Goal: Transaction & Acquisition: Purchase product/service

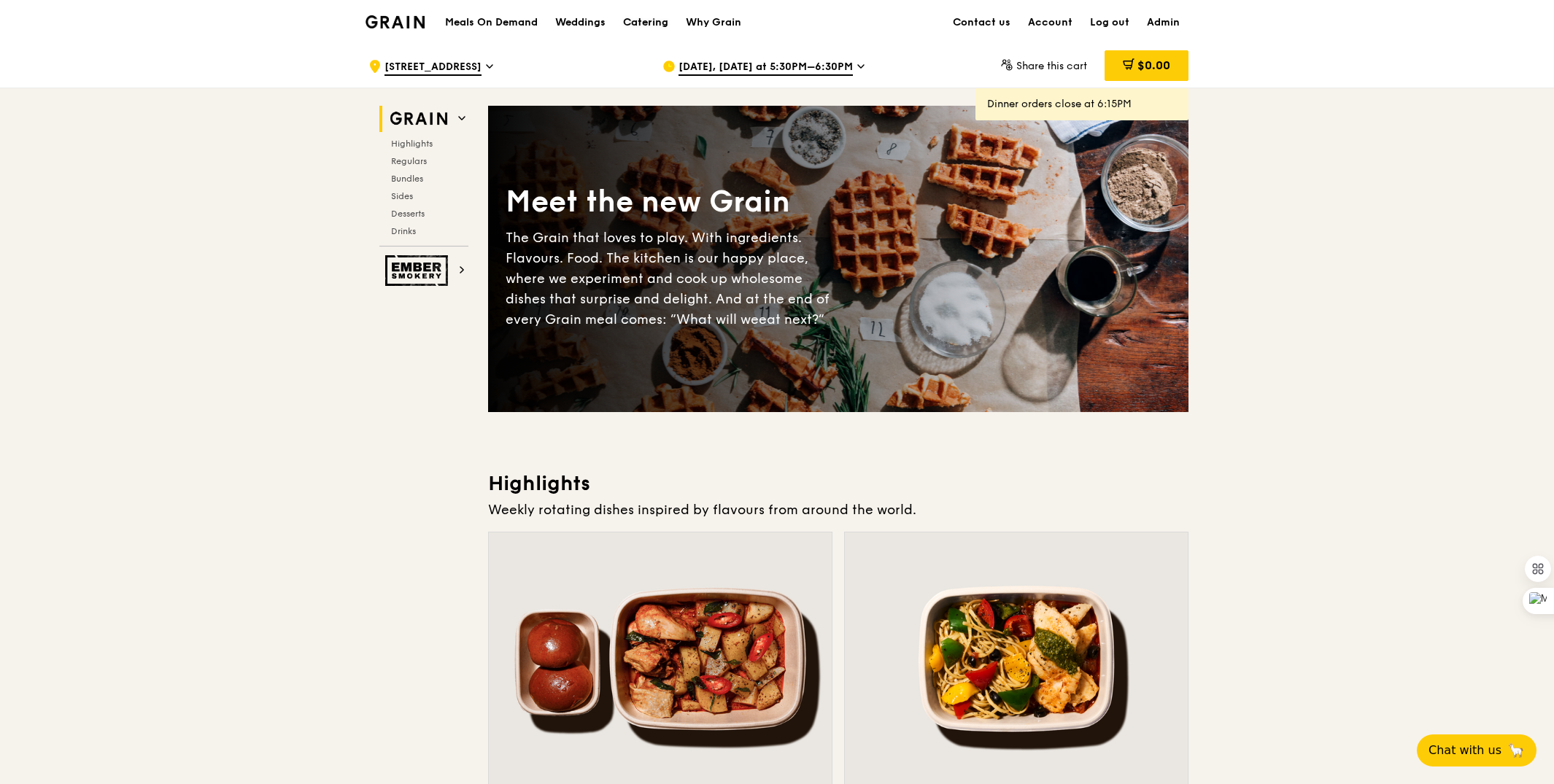
click at [634, 18] on div "Catering" at bounding box center [645, 22] width 45 height 44
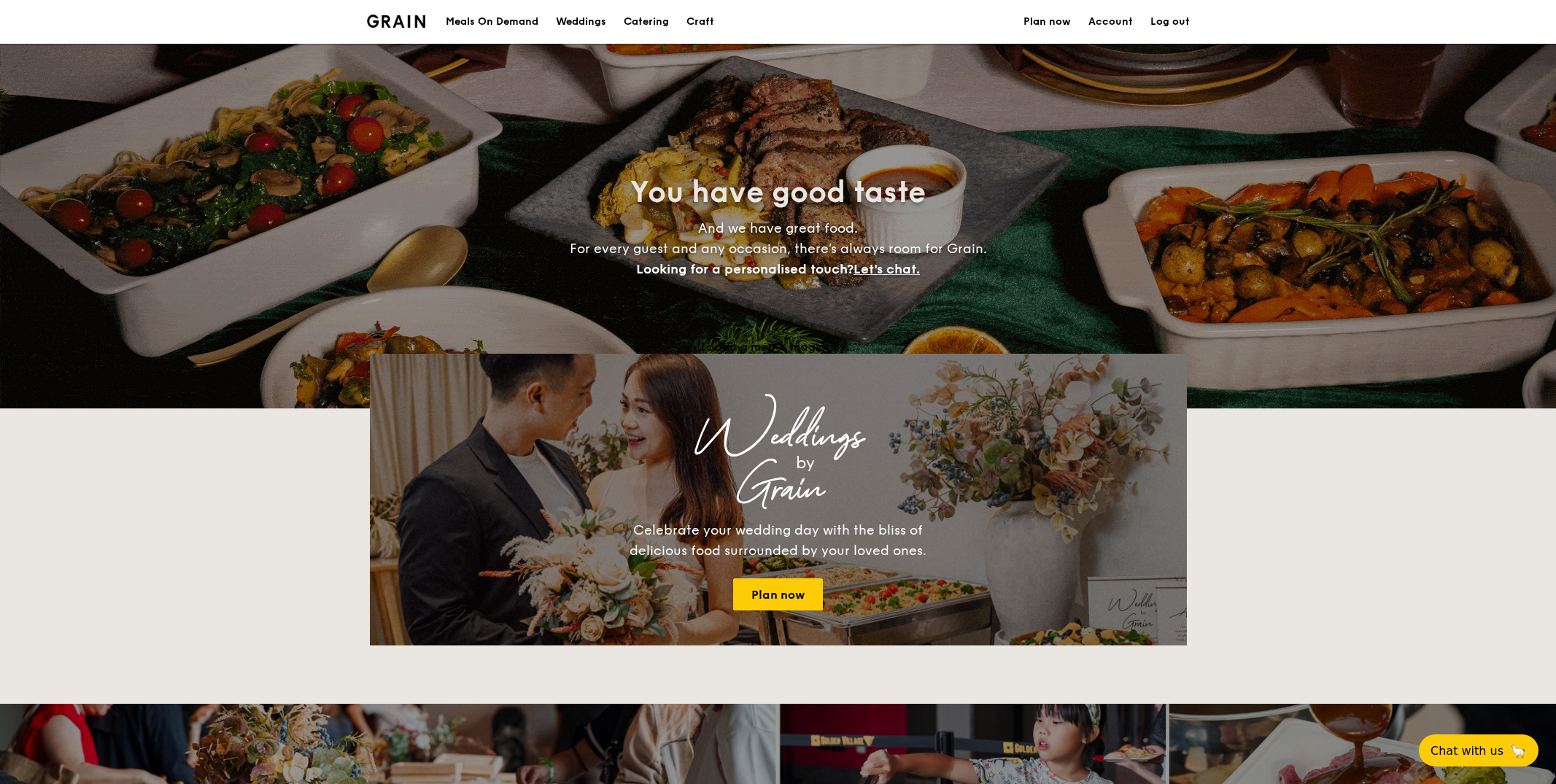
select select
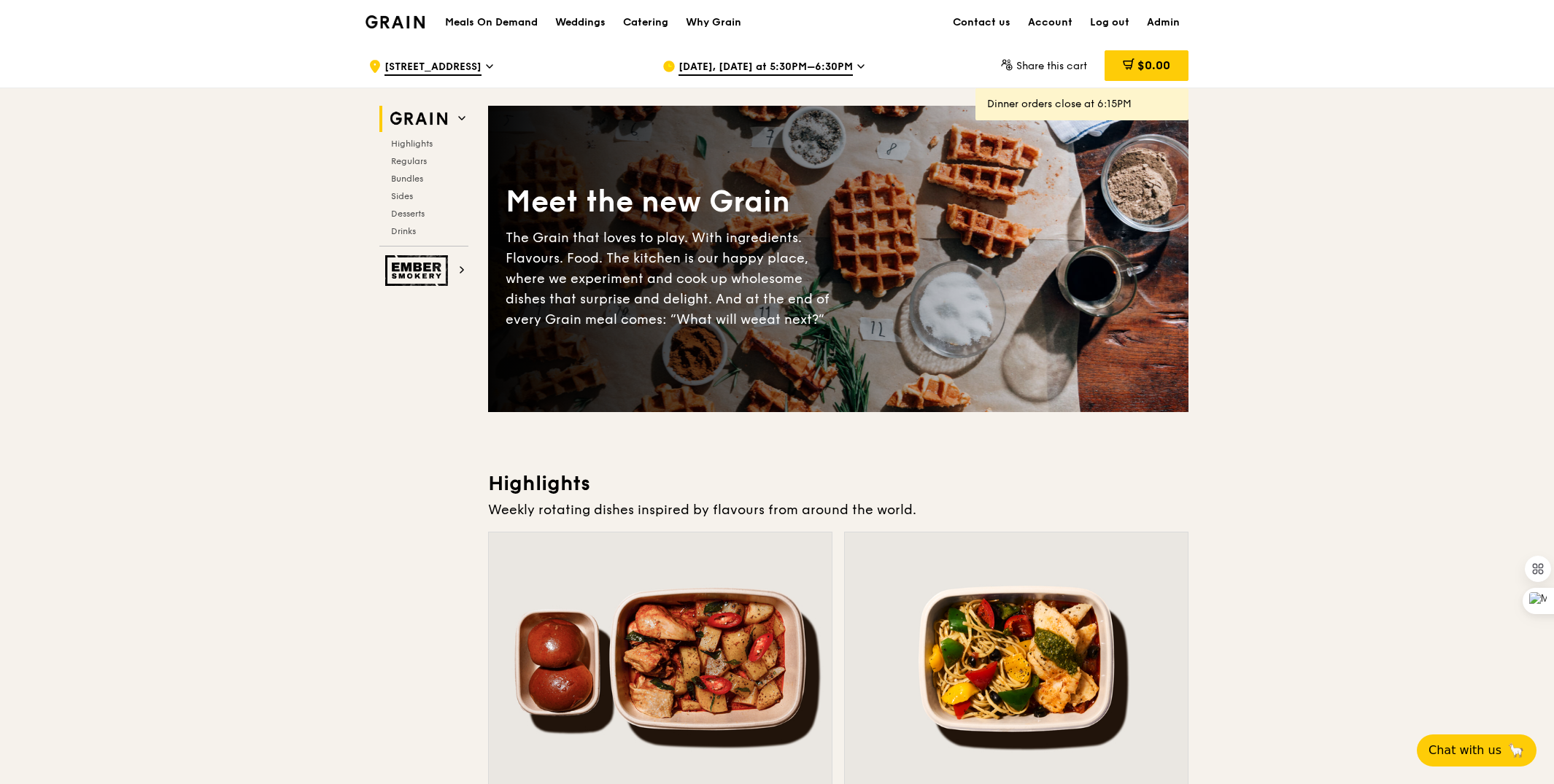
click at [409, 66] on span "5 Burn Road" at bounding box center [432, 67] width 97 height 16
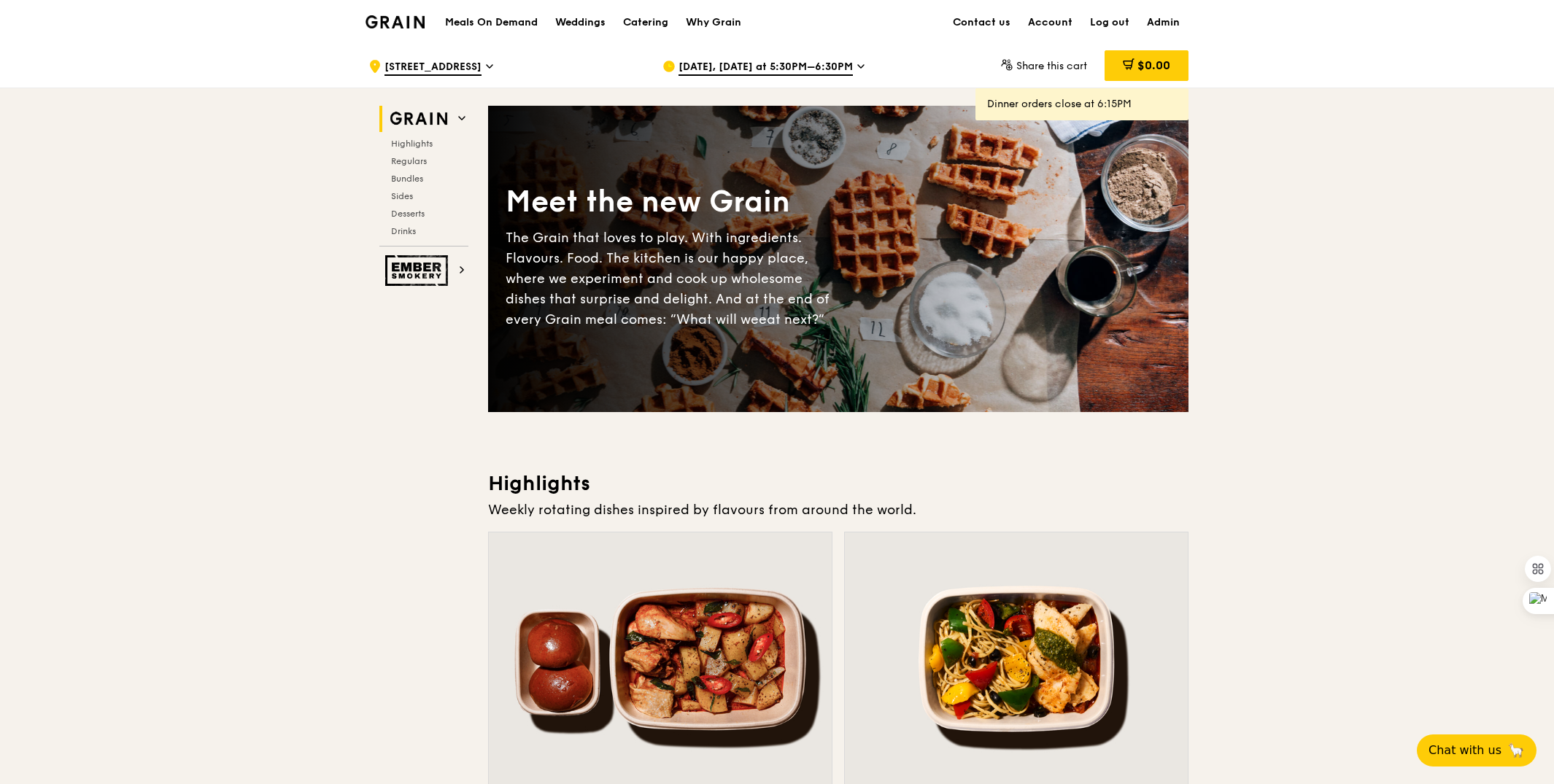
scroll to position [20, 0]
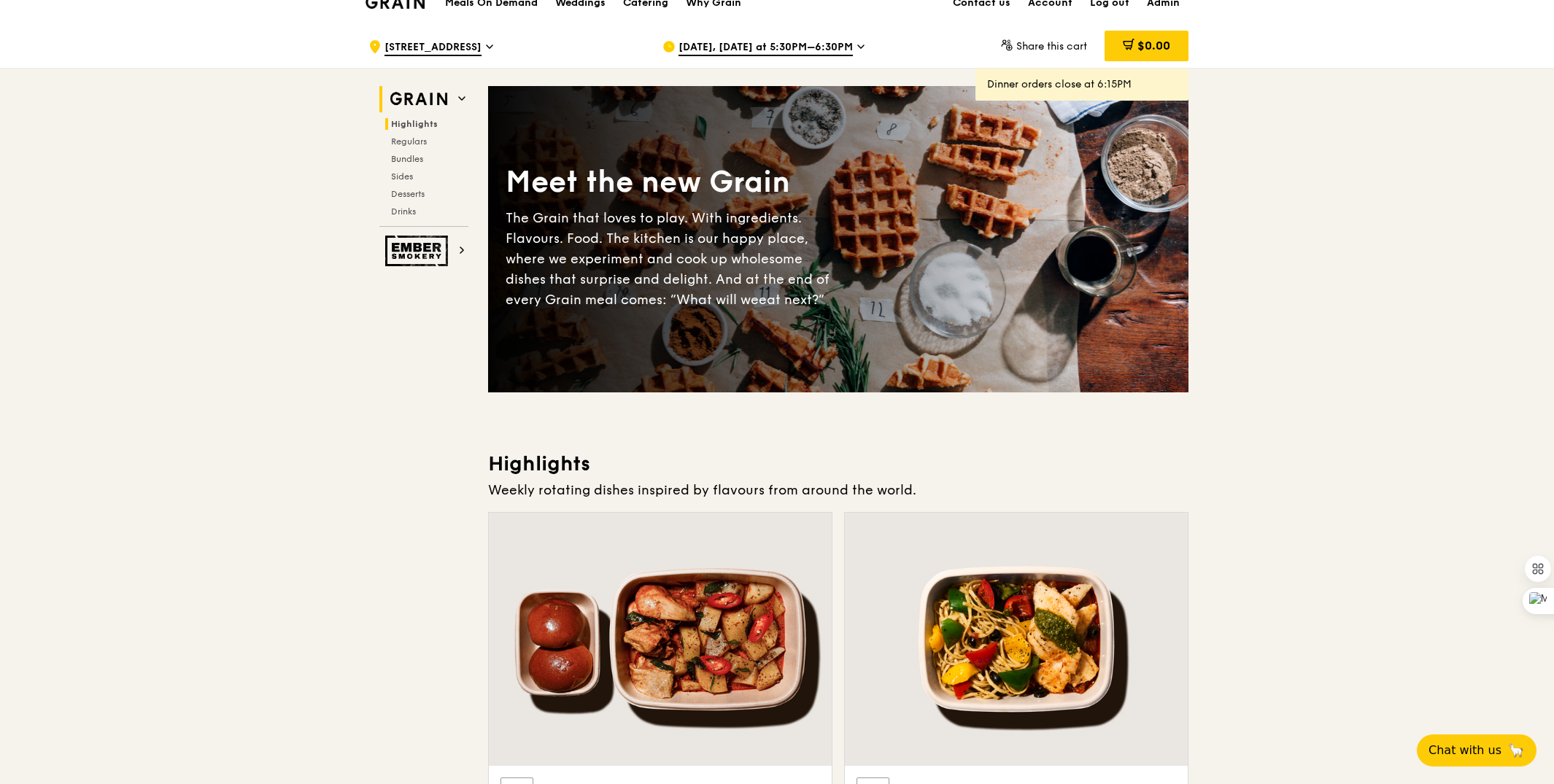
click at [399, 127] on h2 "Highlights" at bounding box center [426, 124] width 83 height 12
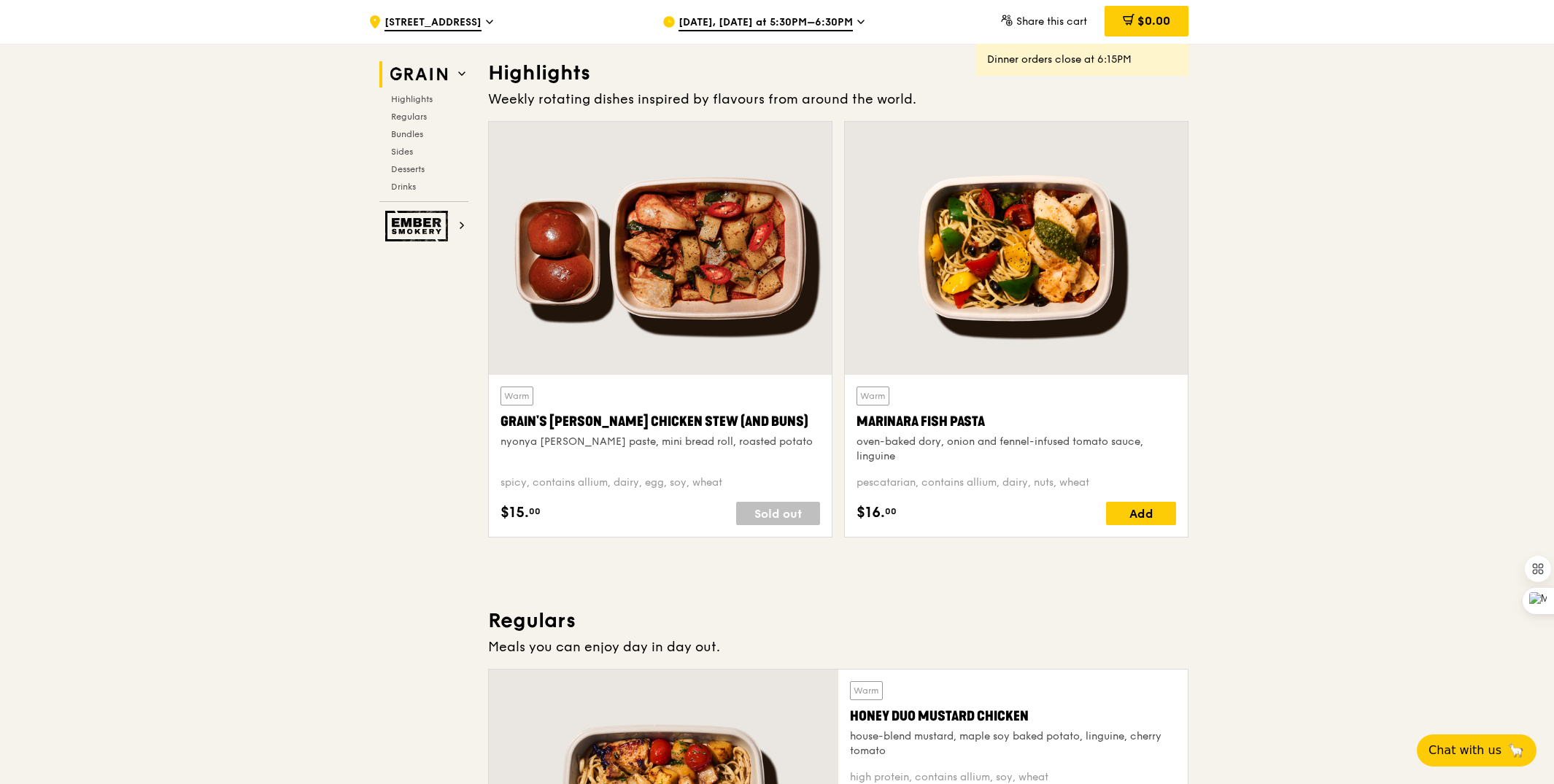
scroll to position [411, 0]
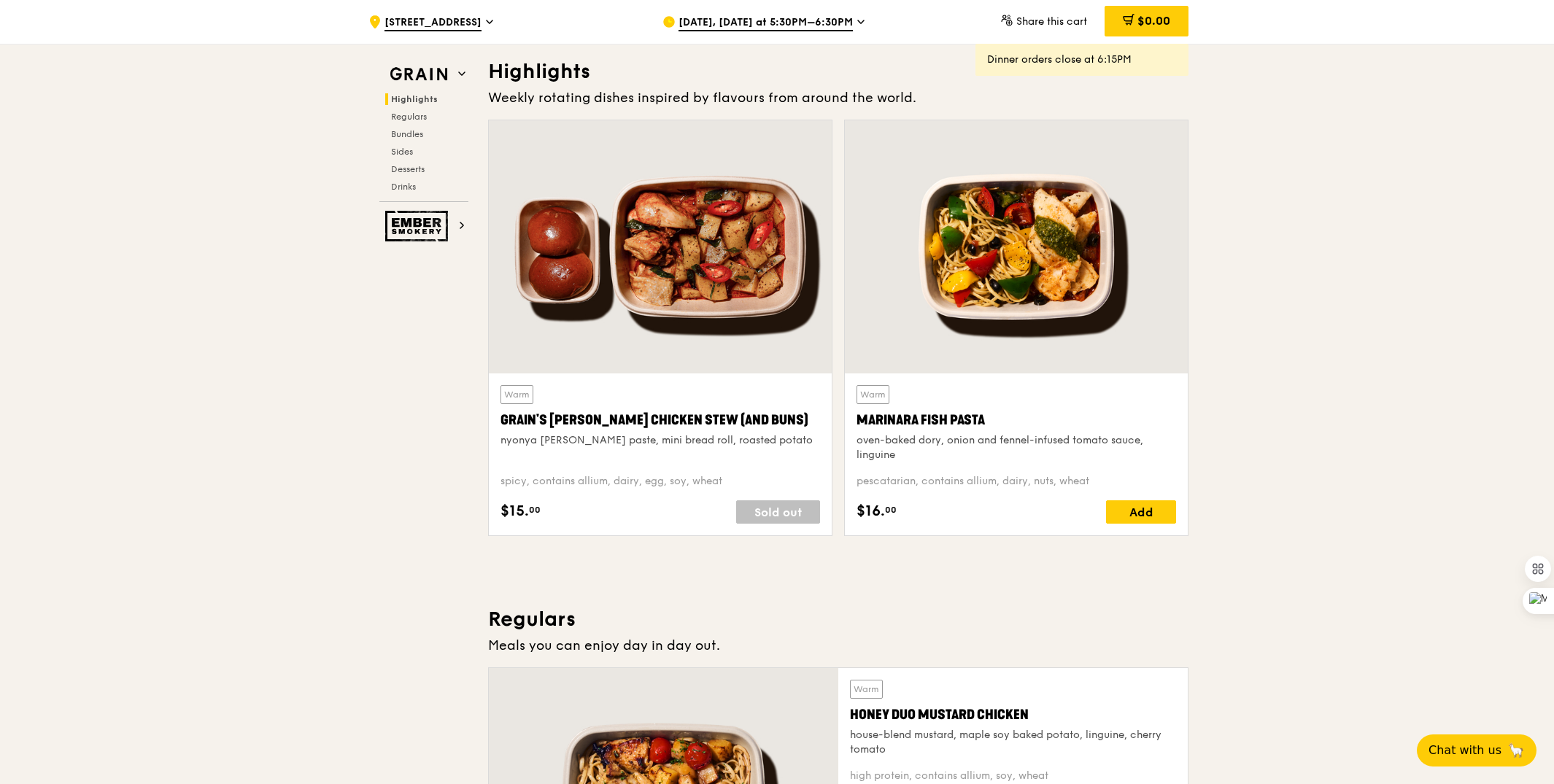
click at [731, 24] on span "Sep 11, Today at 5:30PM–6:30PM" at bounding box center [765, 23] width 174 height 16
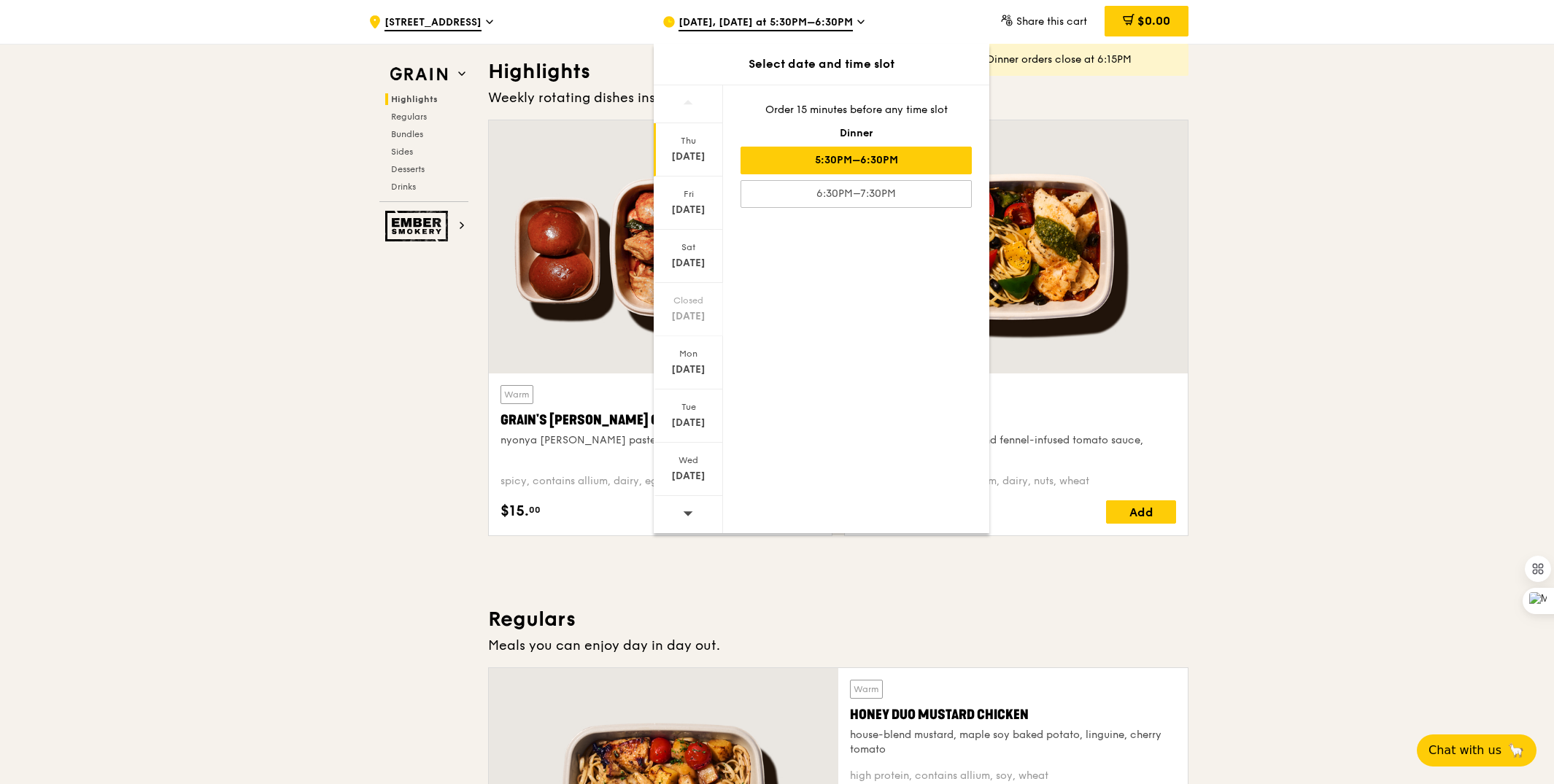
click at [706, 523] on div at bounding box center [688, 514] width 69 height 37
click at [685, 434] on div "Tue Sep 23" at bounding box center [688, 416] width 69 height 53
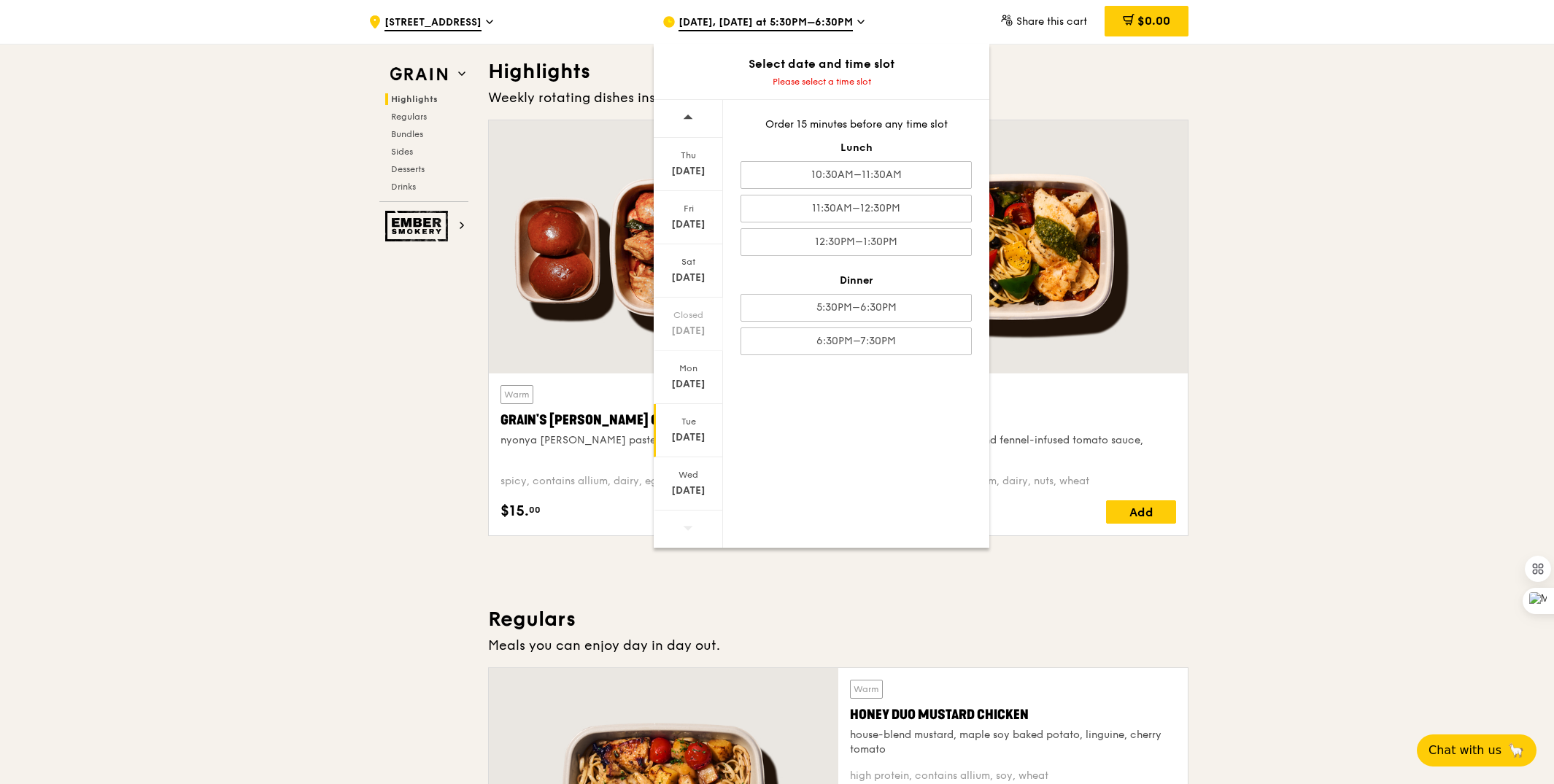
click at [810, 194] on div "Order 15 minutes before any time slot Lunch 10:30AM–11:30AM 11:30AM–12:30PM 12:…" at bounding box center [856, 236] width 266 height 273
click at [816, 207] on div "11:30AM–12:30PM" at bounding box center [856, 209] width 231 height 28
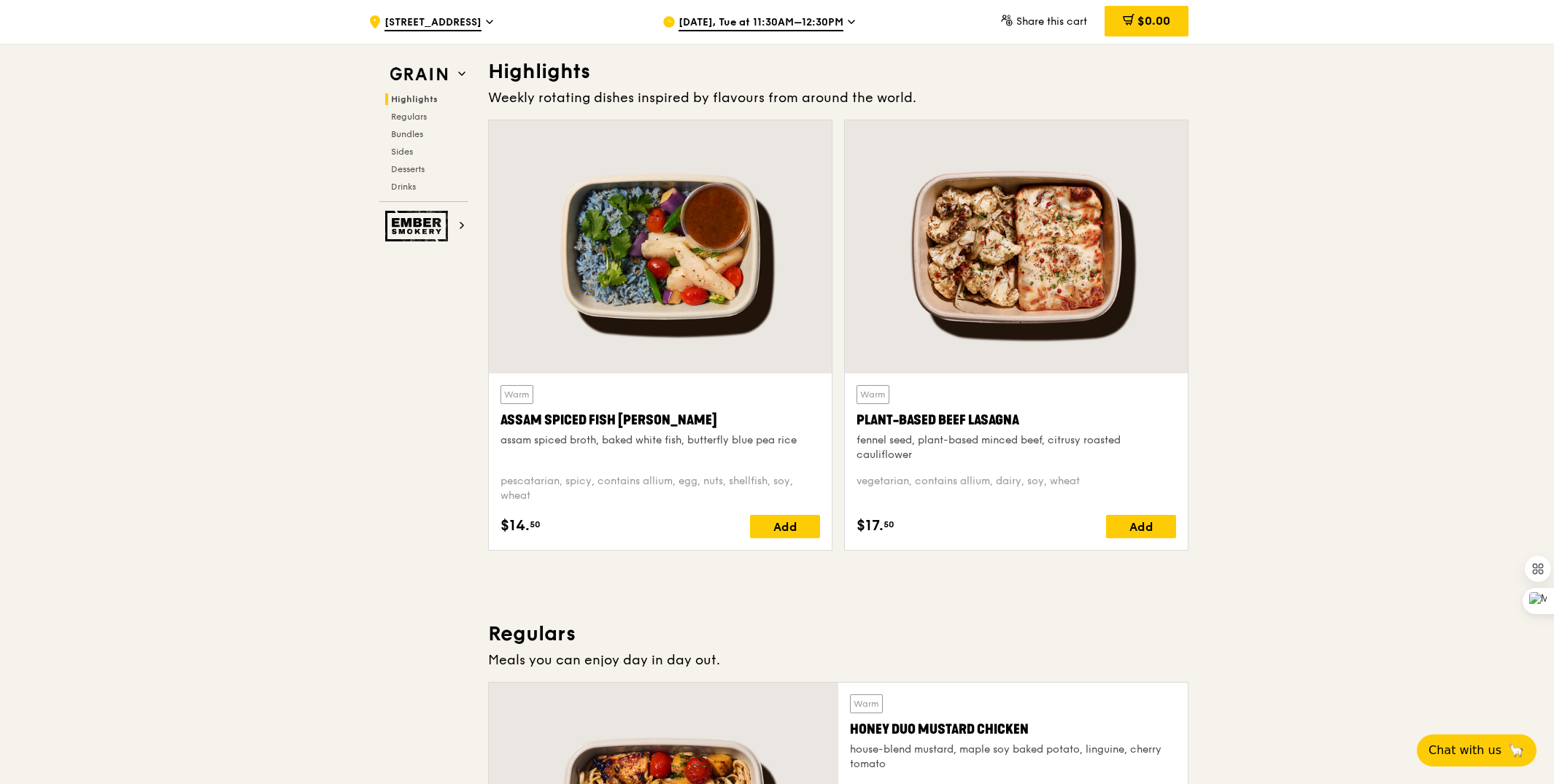
click at [726, 7] on div "Sep 23, Tue at 11:30AM–12:30PM" at bounding box center [798, 21] width 271 height 44
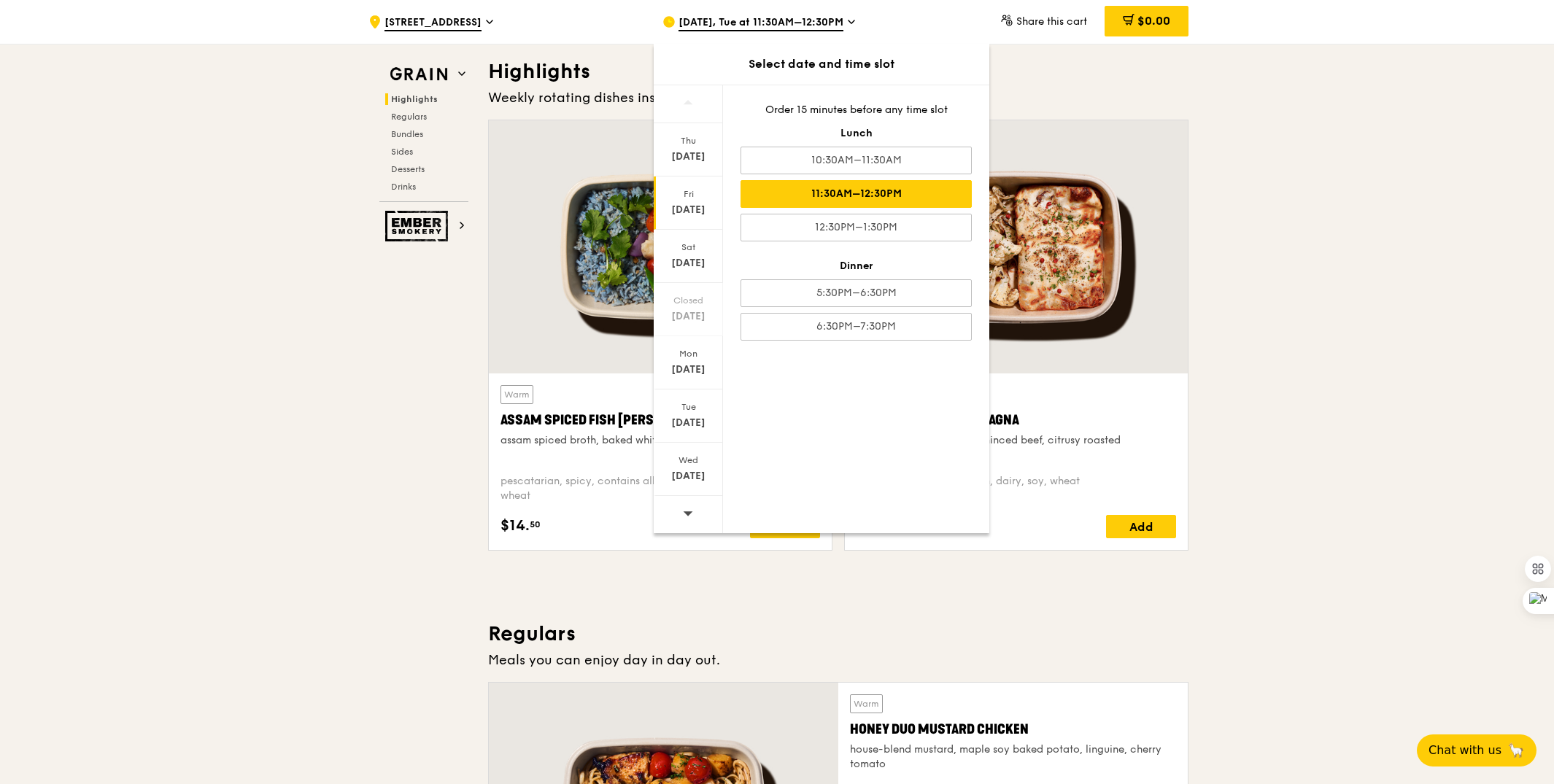
click at [701, 193] on div "Fri" at bounding box center [688, 194] width 65 height 12
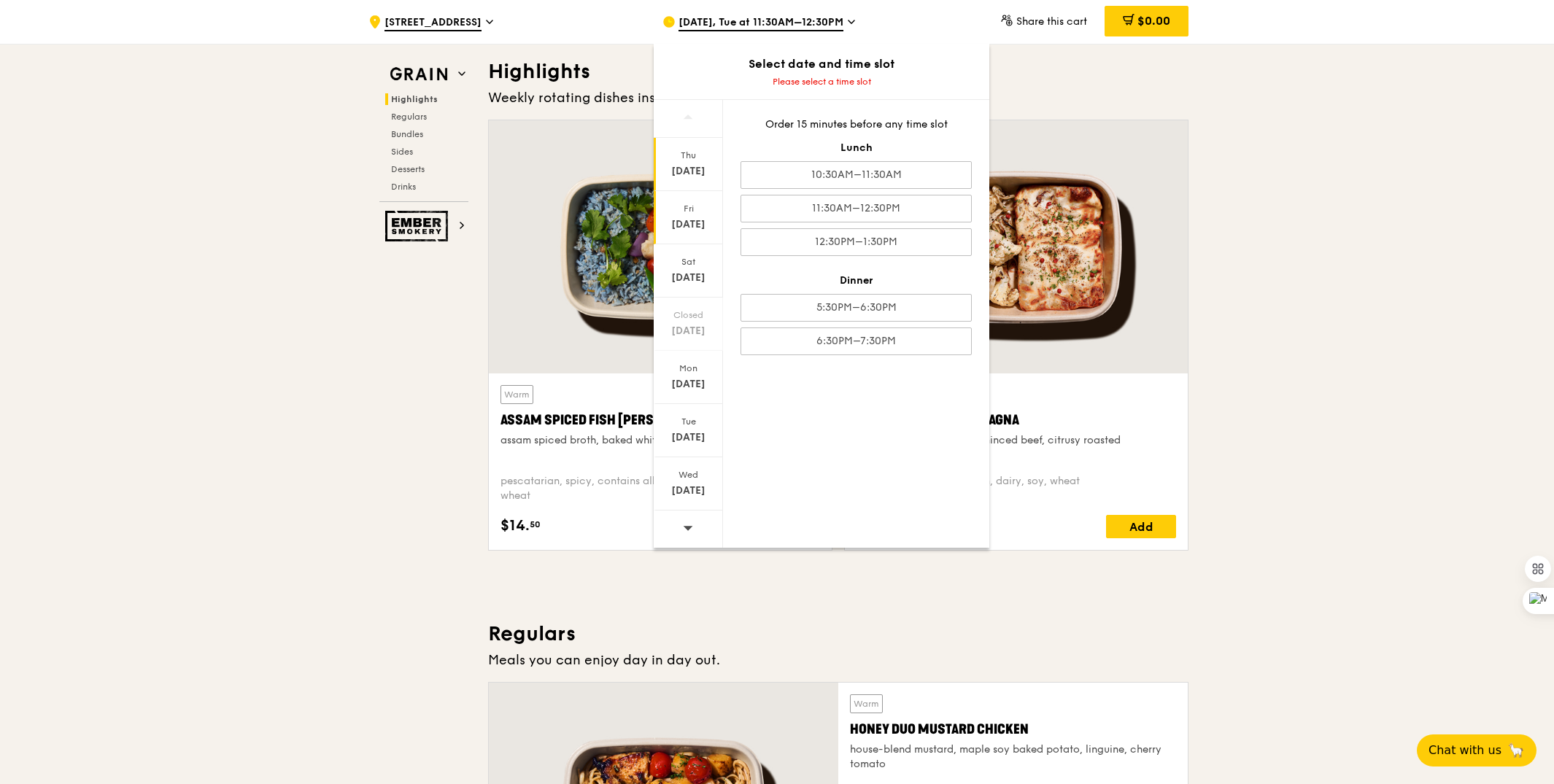
click at [686, 162] on div "Thu Sep 11" at bounding box center [688, 164] width 69 height 53
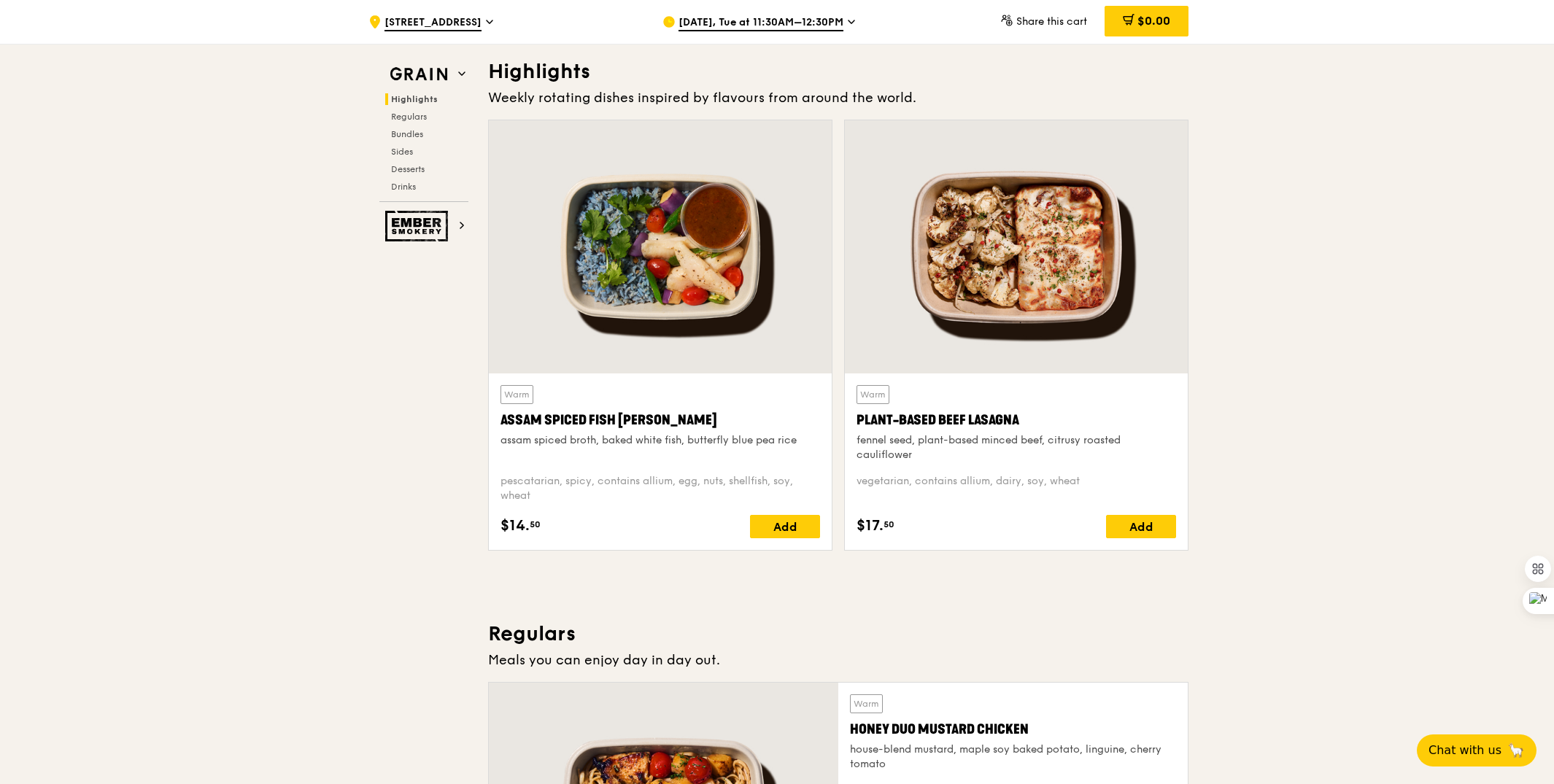
click at [695, 26] on span "Sep 23, Tue at 11:30AM–12:30PM" at bounding box center [761, 23] width 165 height 16
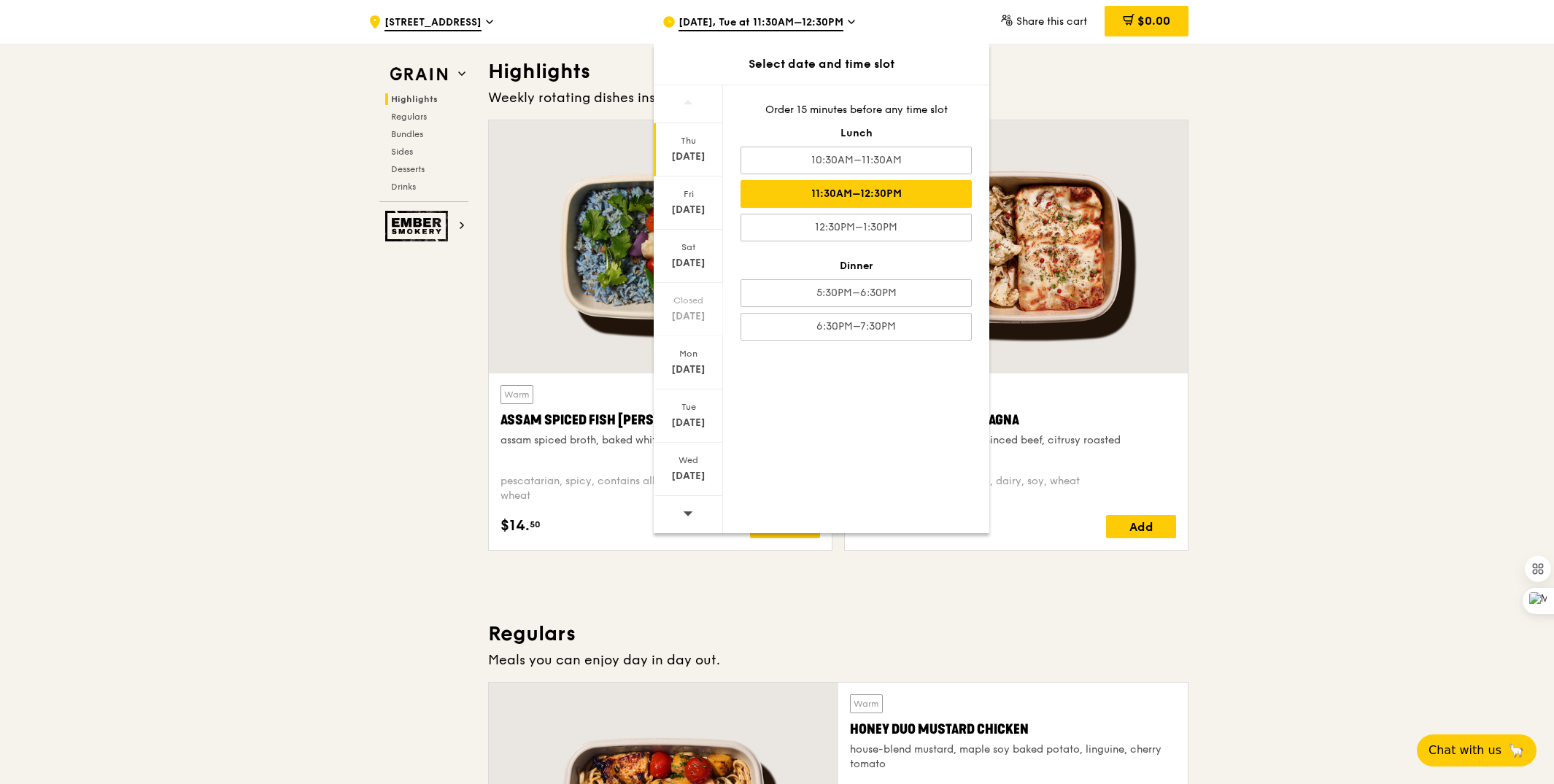
click at [708, 139] on div "Thu" at bounding box center [688, 140] width 65 height 12
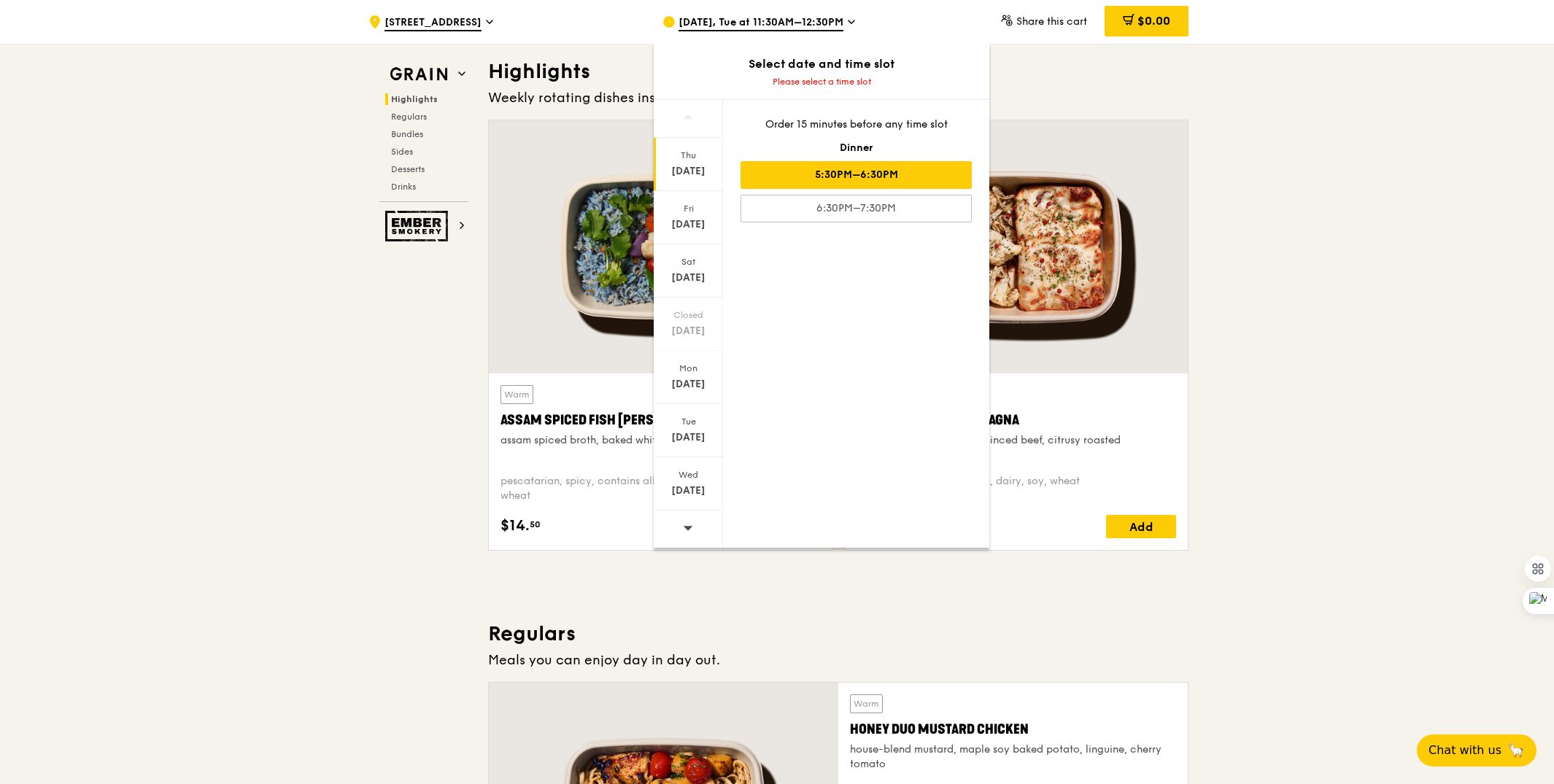
click at [825, 187] on div "5:30PM–6:30PM" at bounding box center [856, 175] width 231 height 28
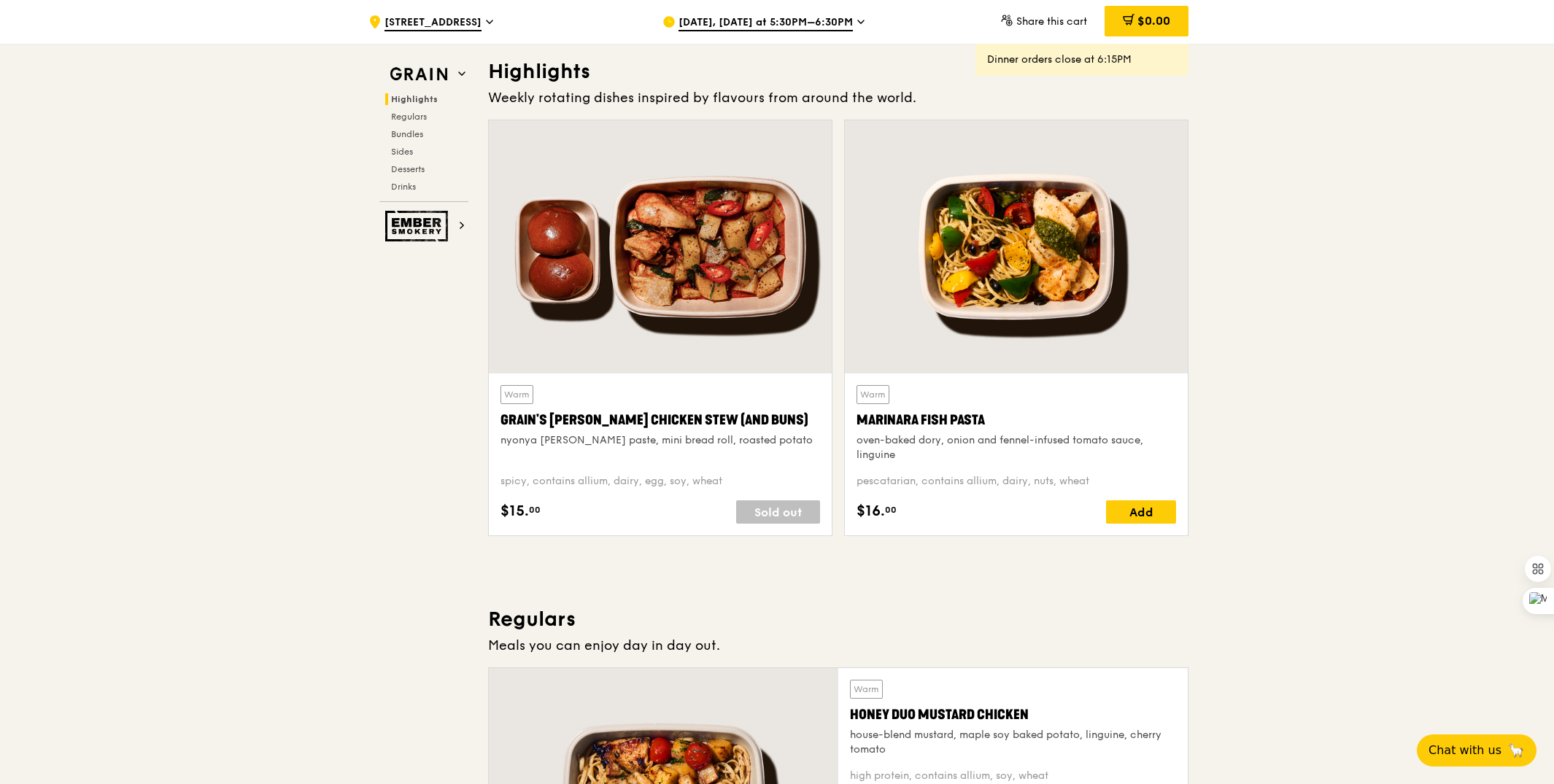
click at [784, 28] on span "Sep 11, Today at 5:30PM–6:30PM" at bounding box center [765, 23] width 174 height 16
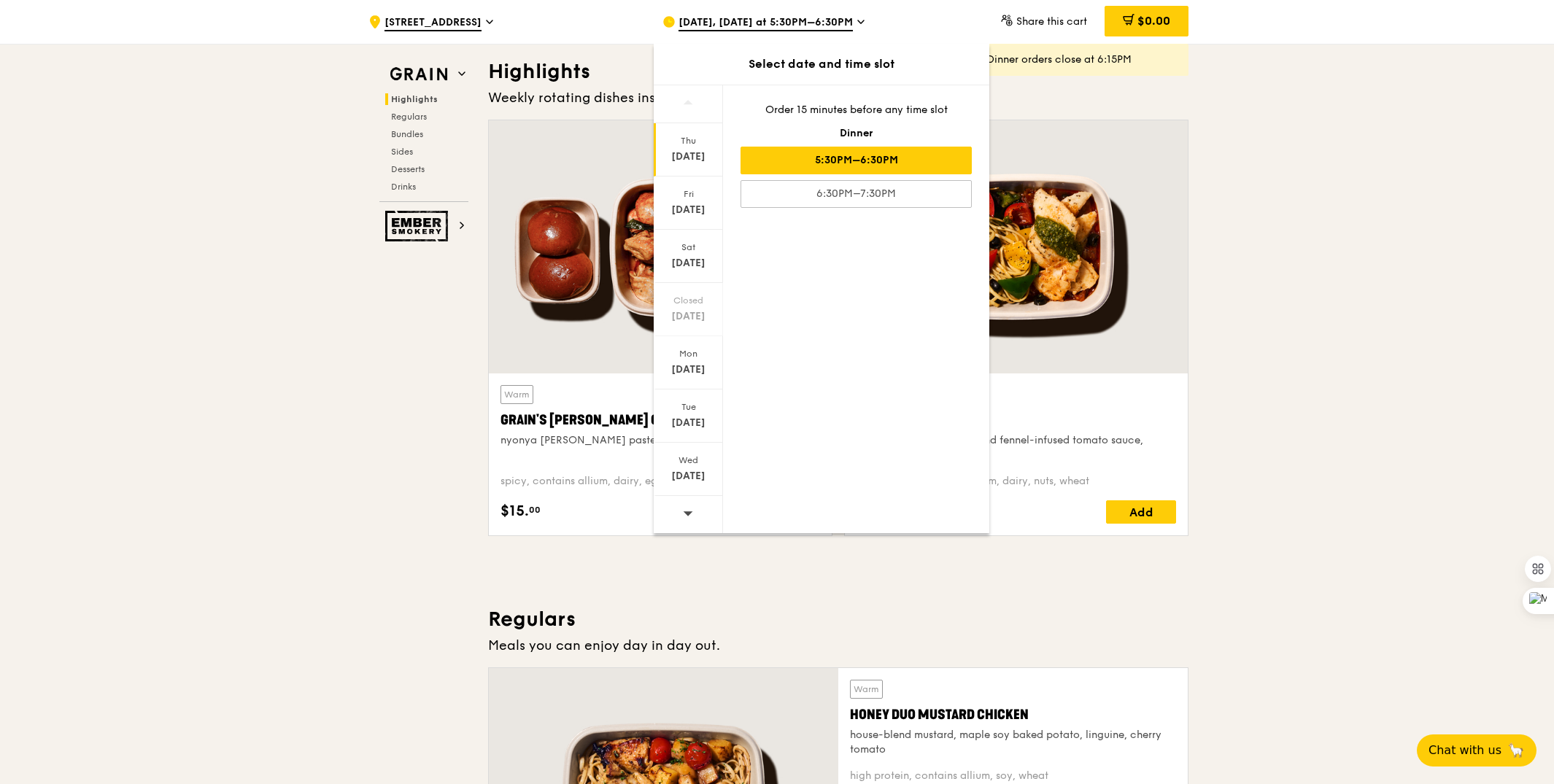
click at [690, 516] on icon at bounding box center [687, 513] width 10 height 11
click at [670, 371] on div "Sep 22" at bounding box center [688, 370] width 65 height 15
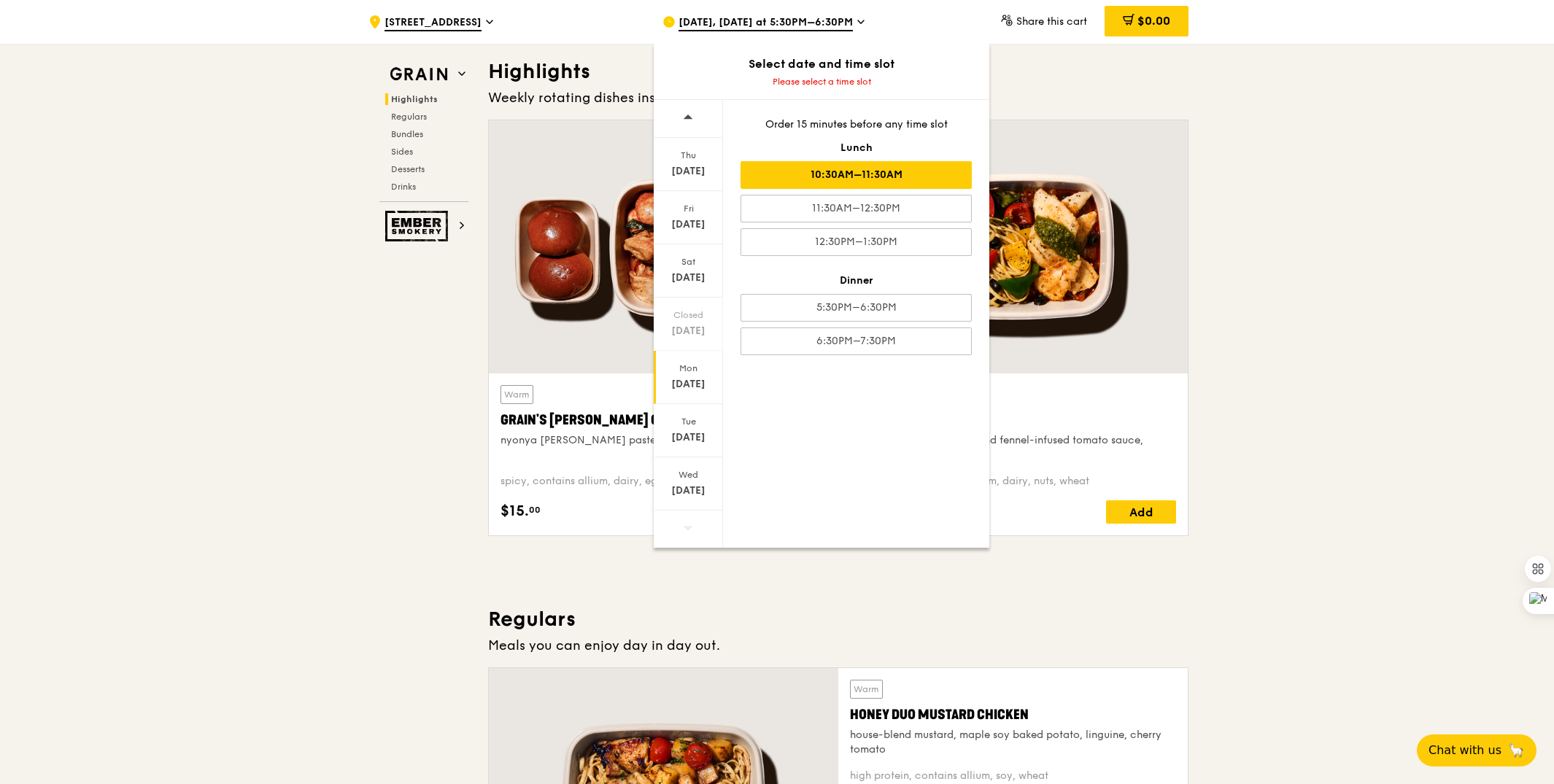
click at [807, 175] on div "10:30AM–11:30AM" at bounding box center [856, 175] width 231 height 28
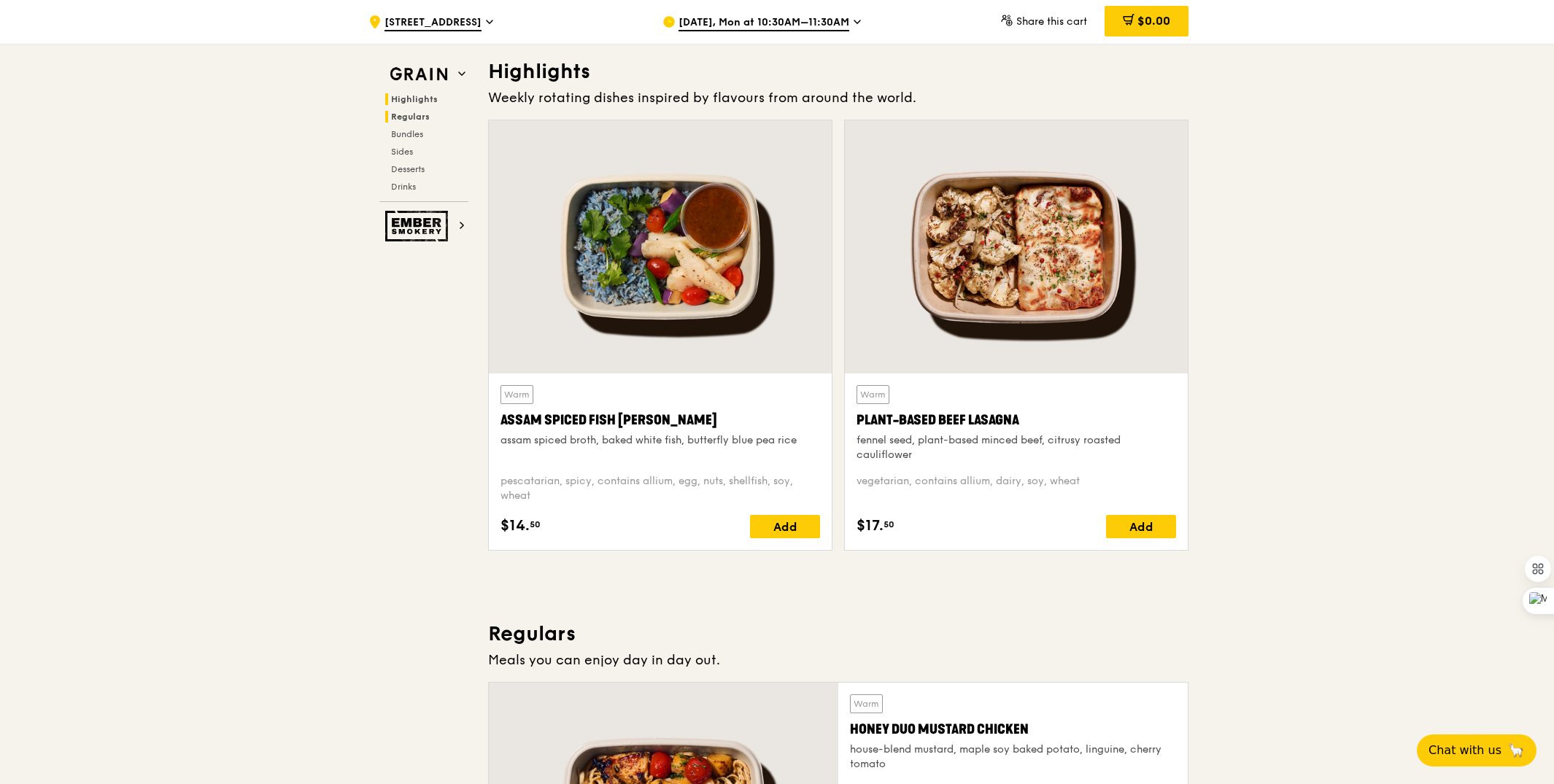
click at [395, 116] on span "Regulars" at bounding box center [410, 116] width 39 height 10
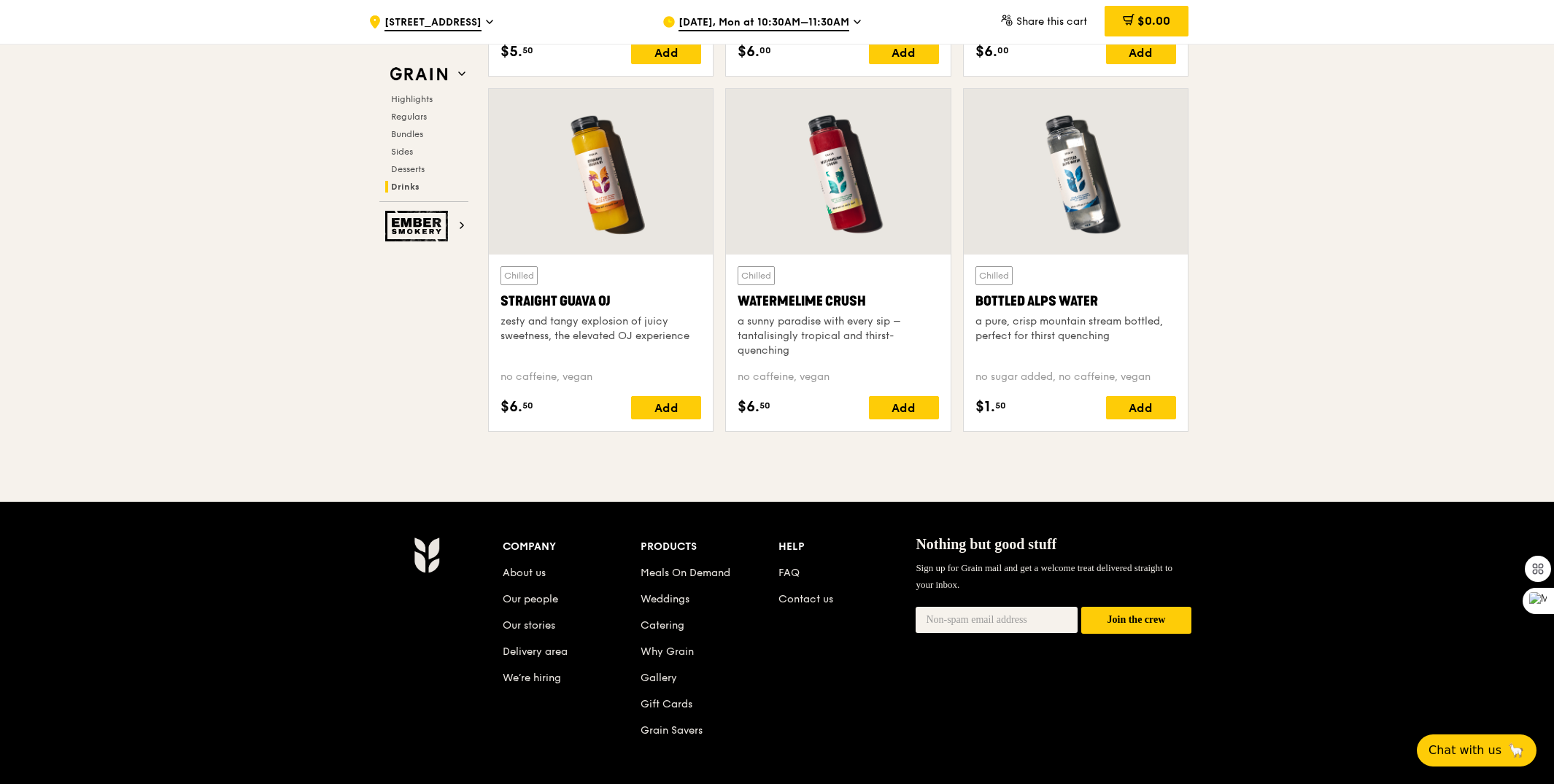
scroll to position [5924, 0]
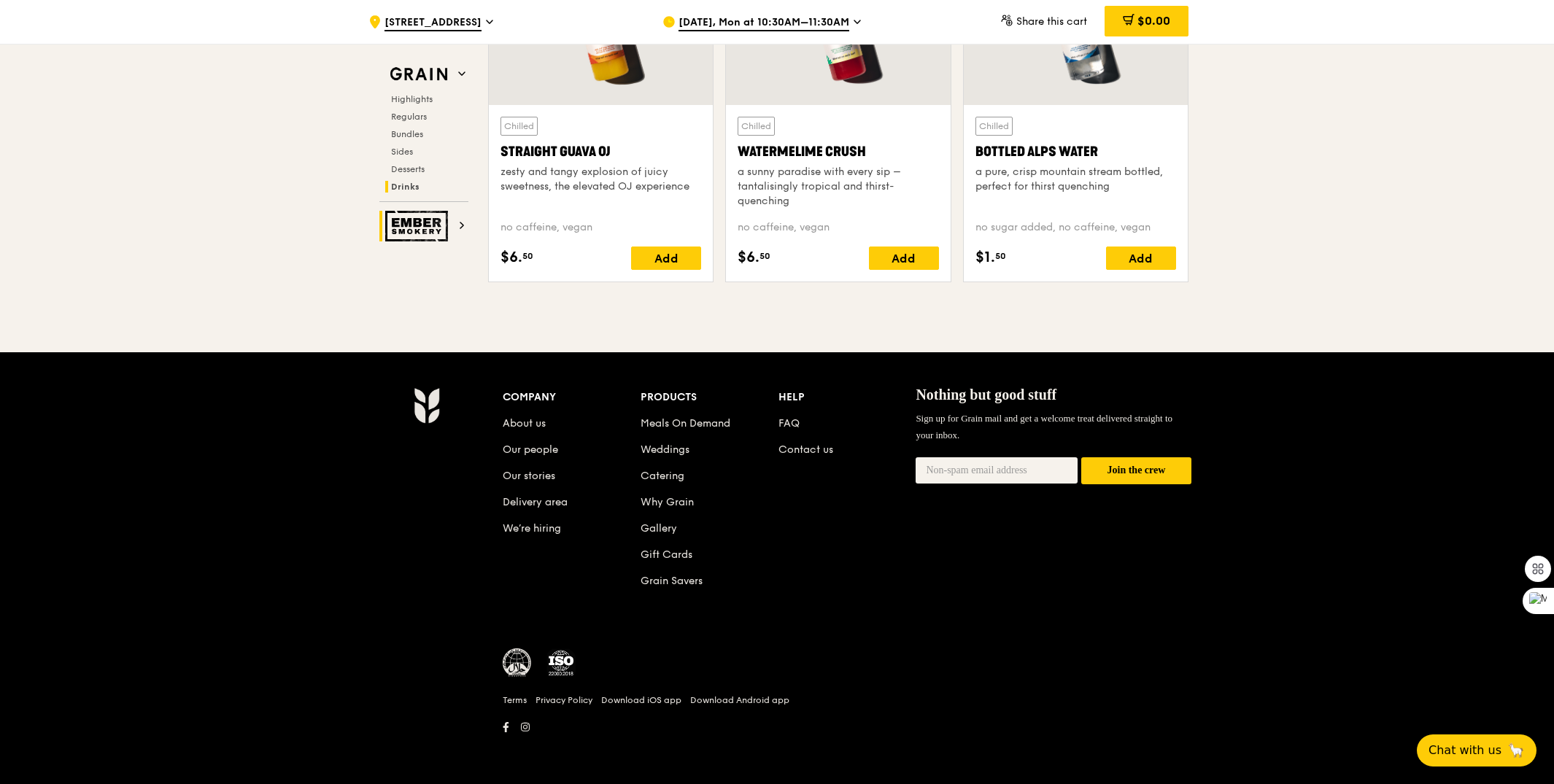
click at [402, 232] on img at bounding box center [418, 226] width 67 height 31
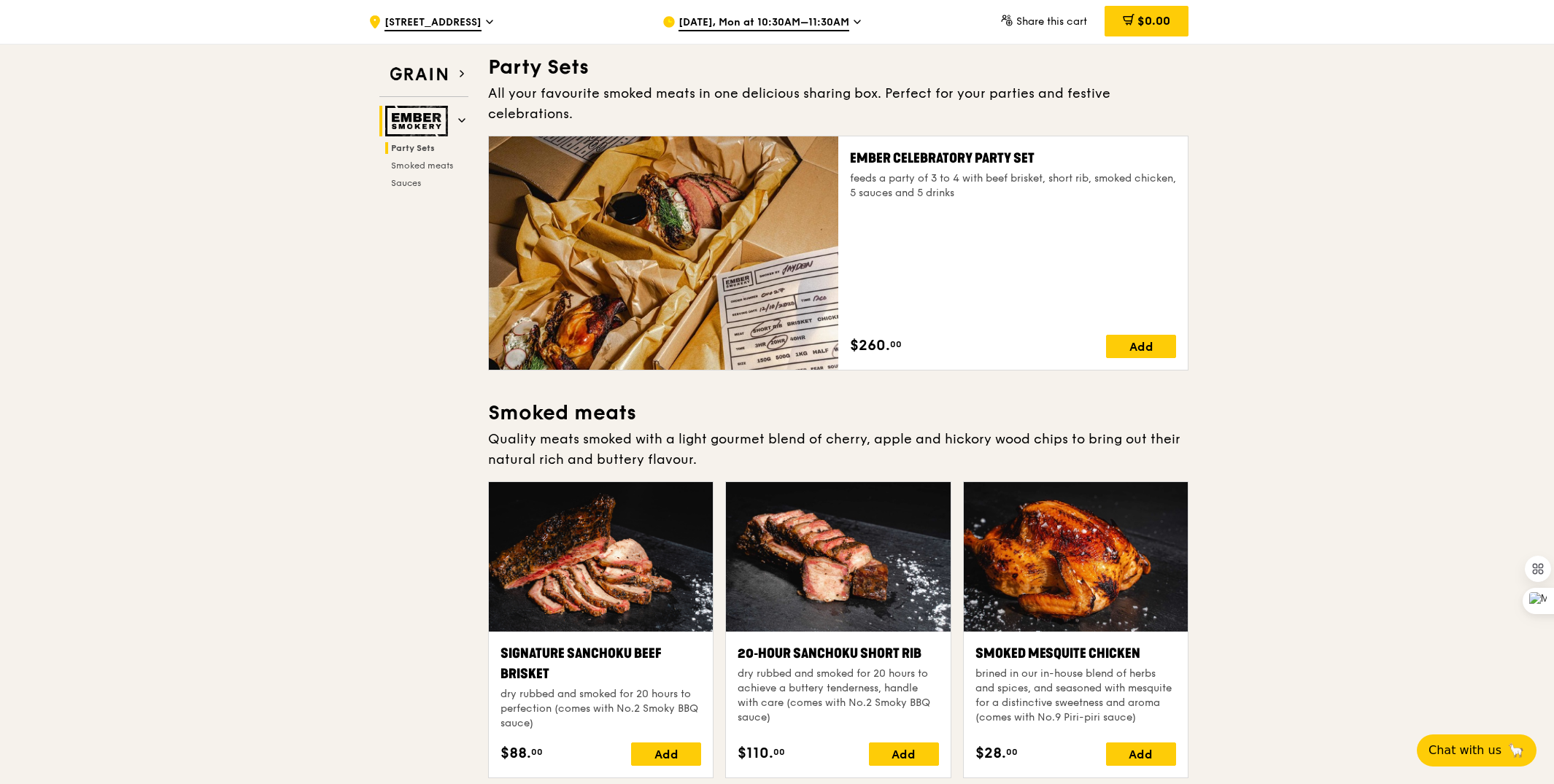
scroll to position [47, 0]
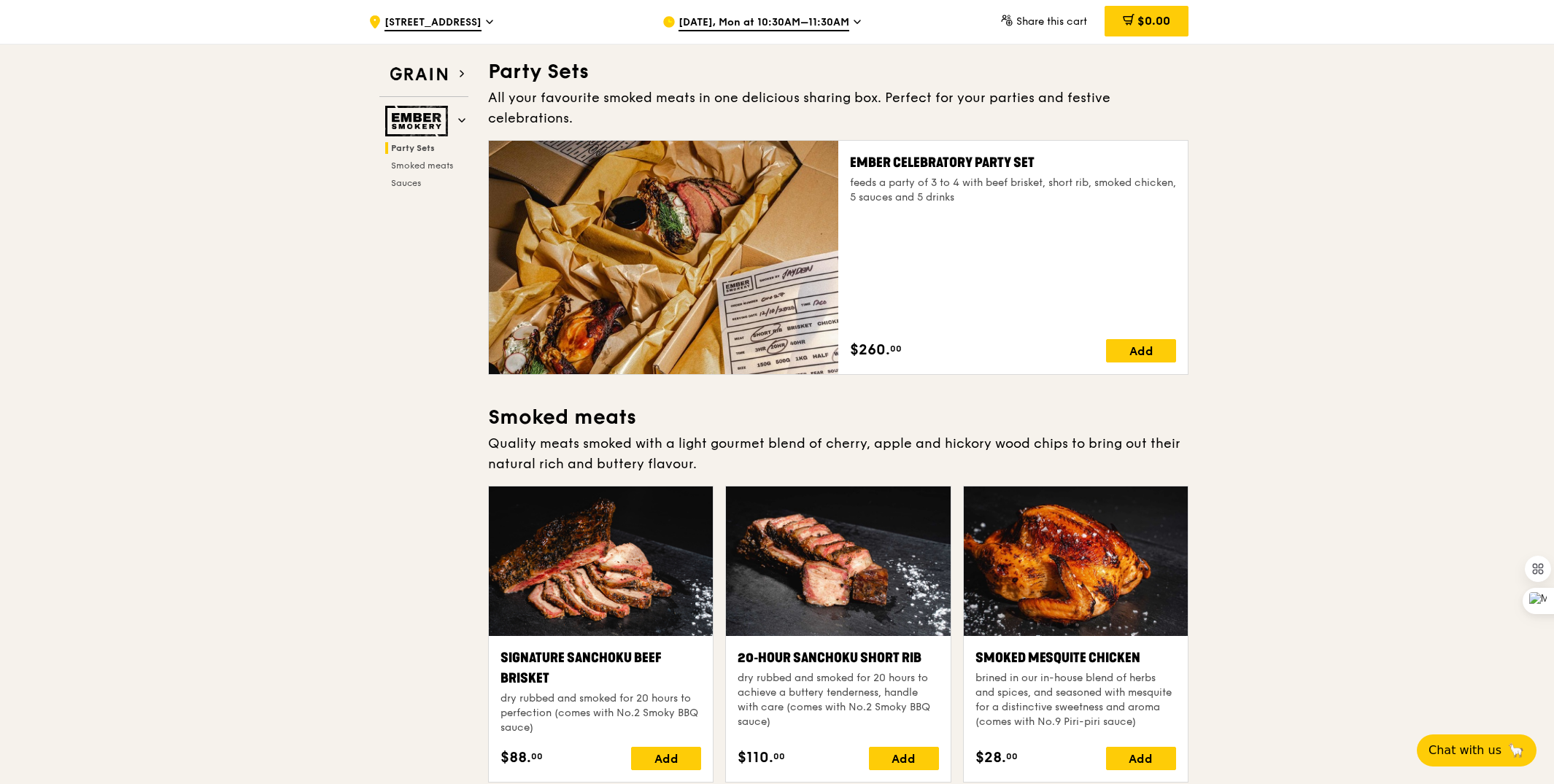
click at [763, 21] on span "Sep 22, Mon at 10:30AM–11:30AM" at bounding box center [763, 23] width 171 height 16
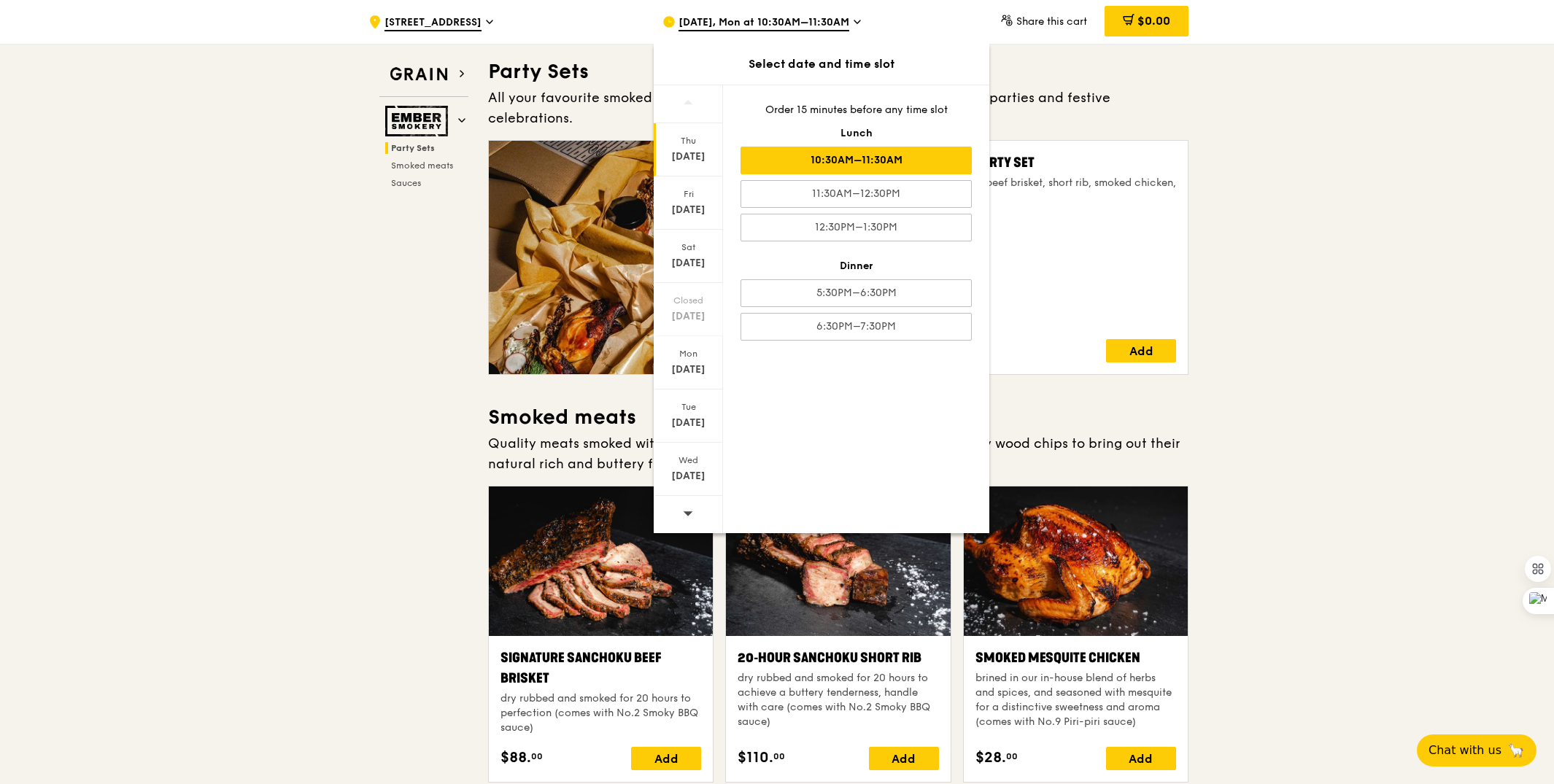
click at [697, 140] on div "Thu" at bounding box center [688, 140] width 65 height 12
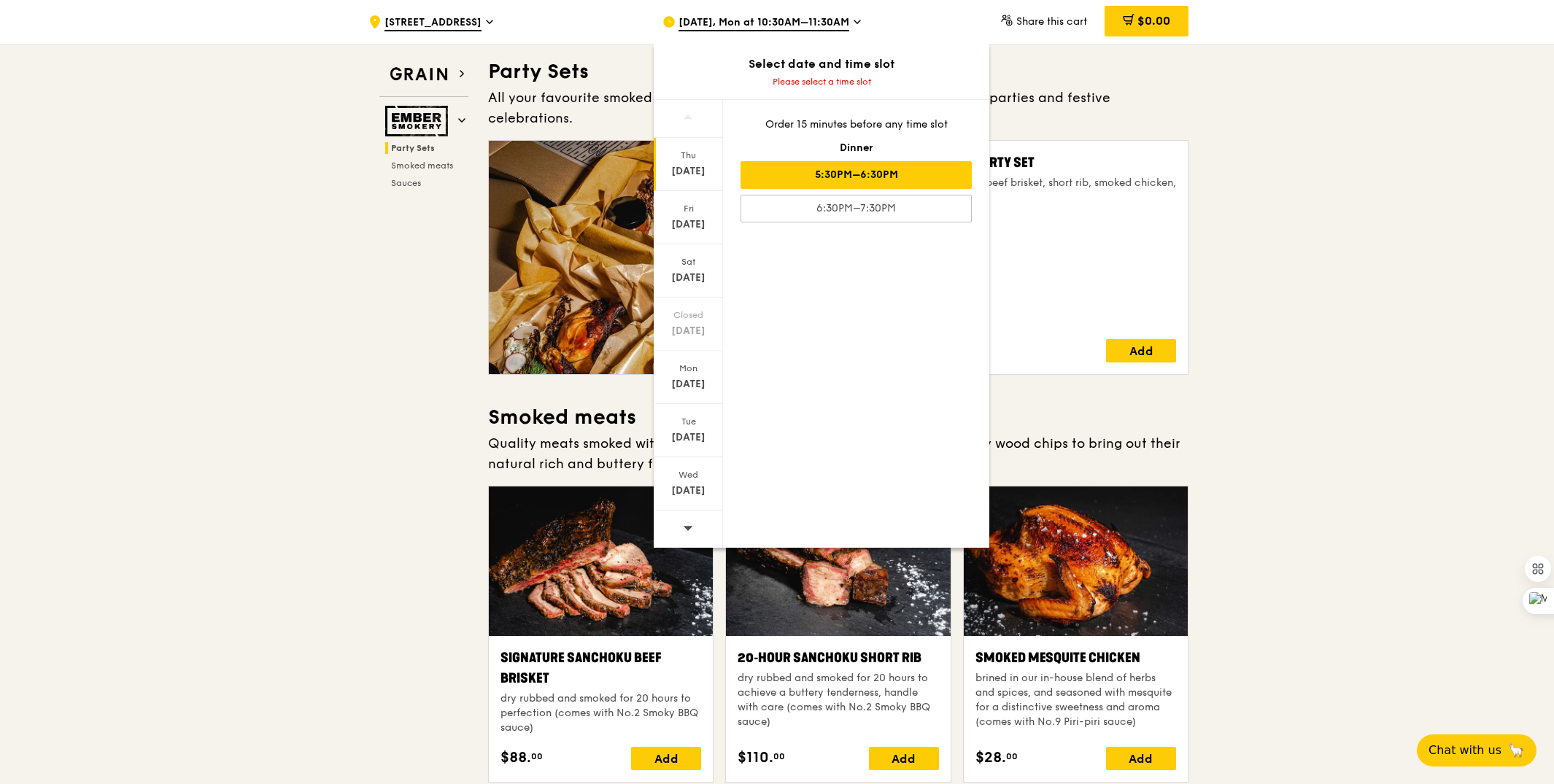
click at [807, 161] on div "5:30PM–6:30PM" at bounding box center [856, 175] width 231 height 28
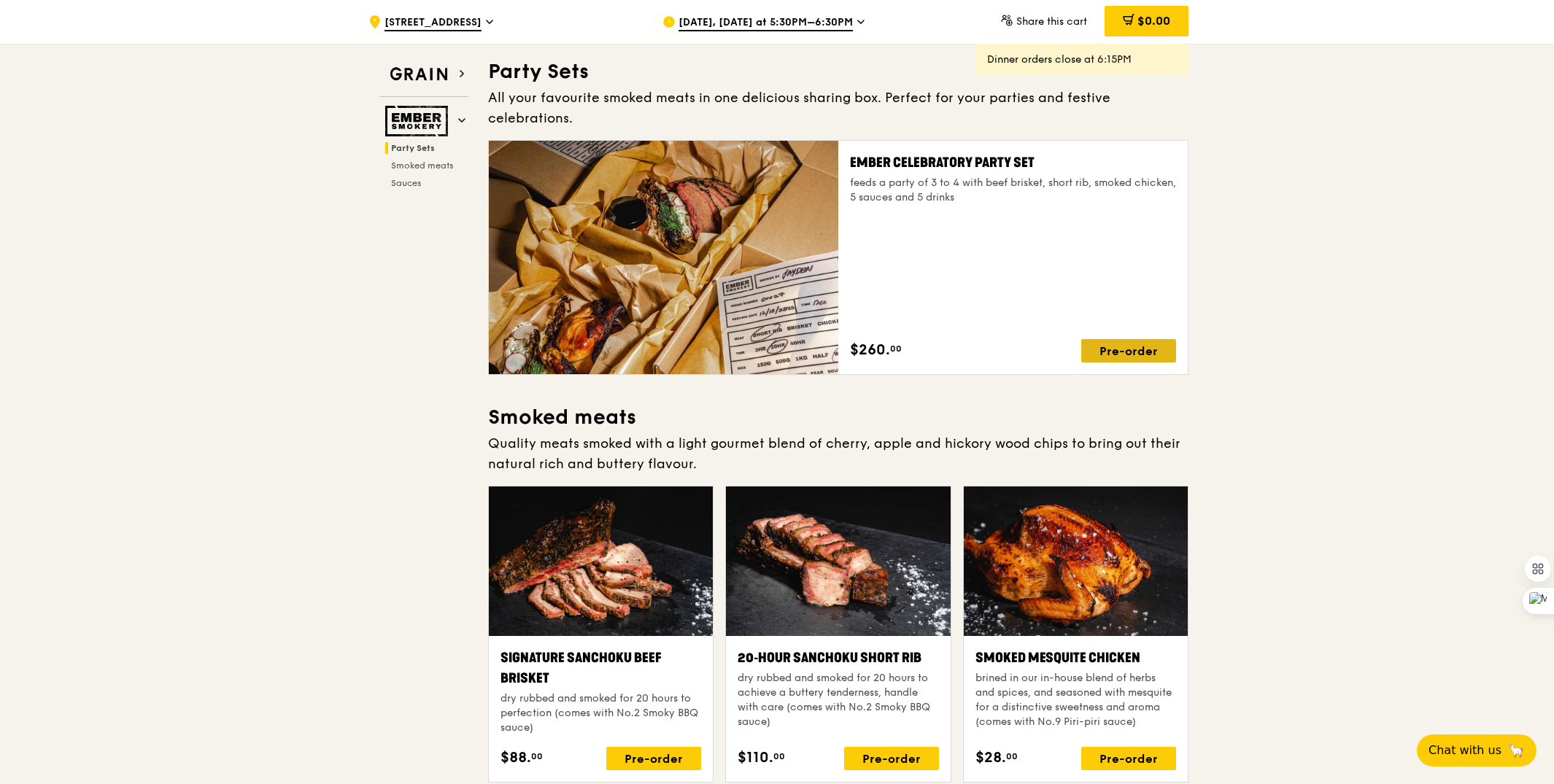
click at [1138, 340] on div "Pre-order" at bounding box center [1129, 351] width 95 height 23
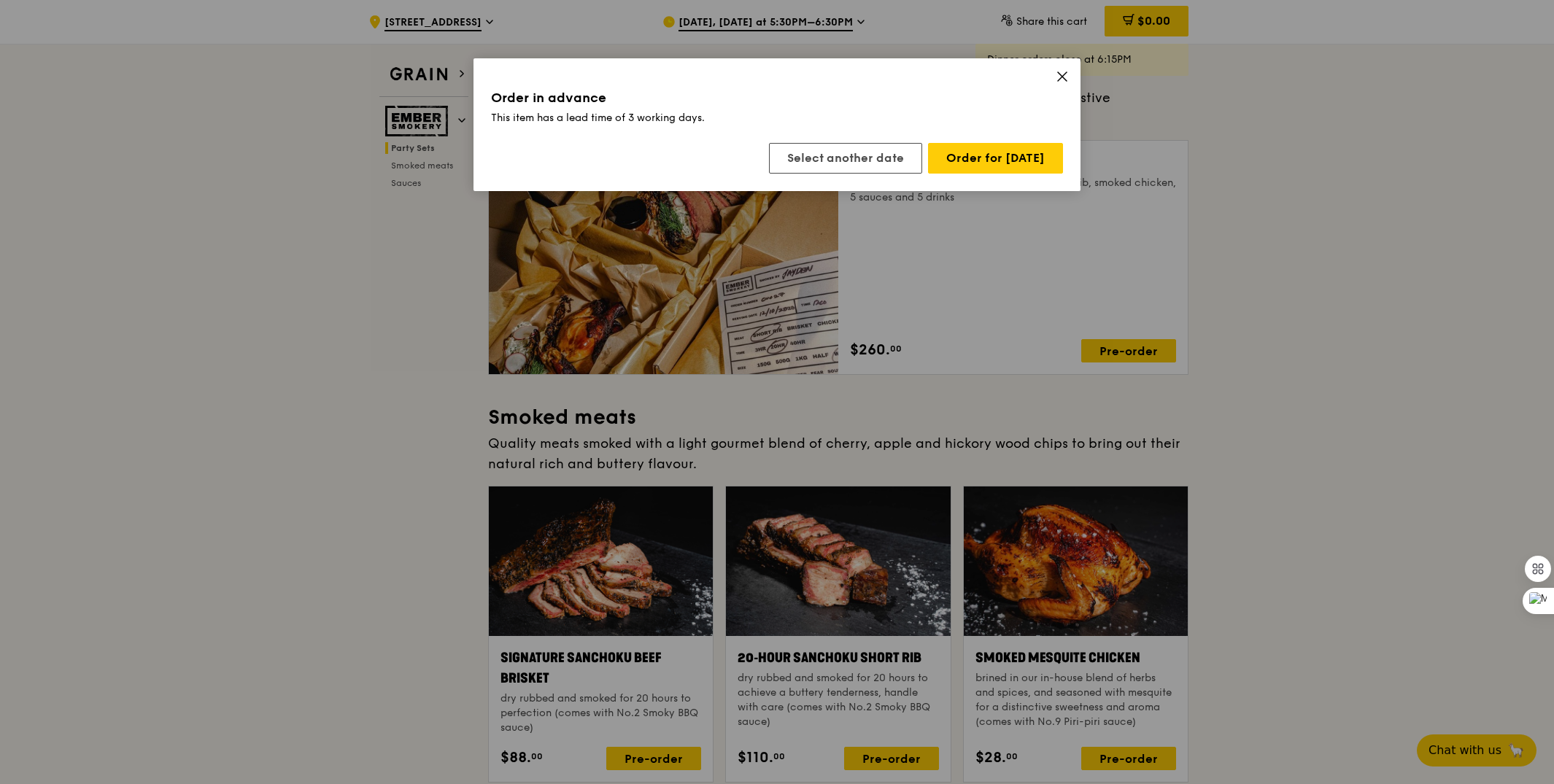
click at [1054, 81] on div "Order in advance This item has a lead time of 3 working days. Select another da…" at bounding box center [777, 125] width 607 height 133
click at [1059, 80] on icon at bounding box center [1062, 77] width 13 height 13
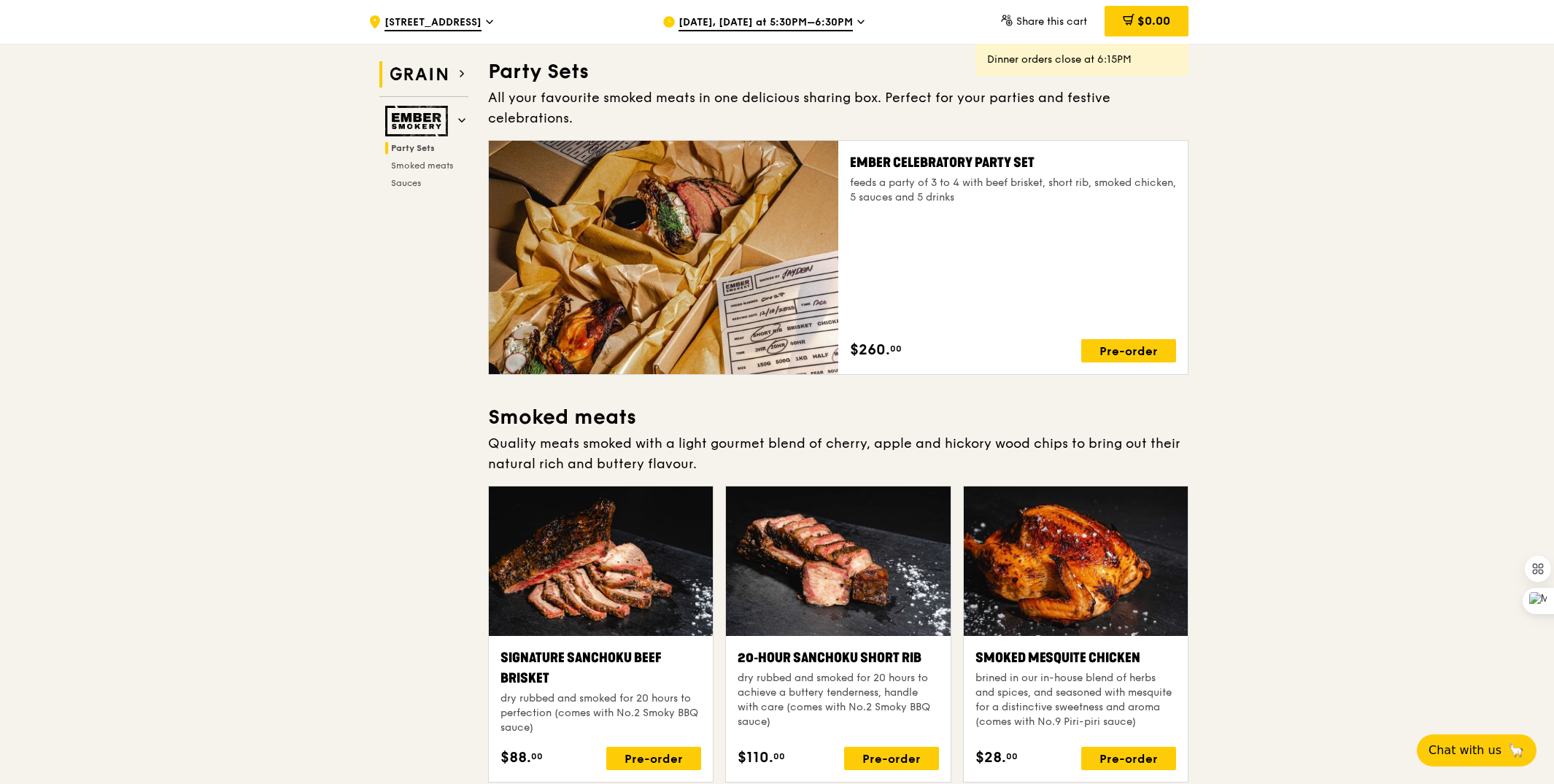
click at [397, 78] on img at bounding box center [418, 74] width 67 height 26
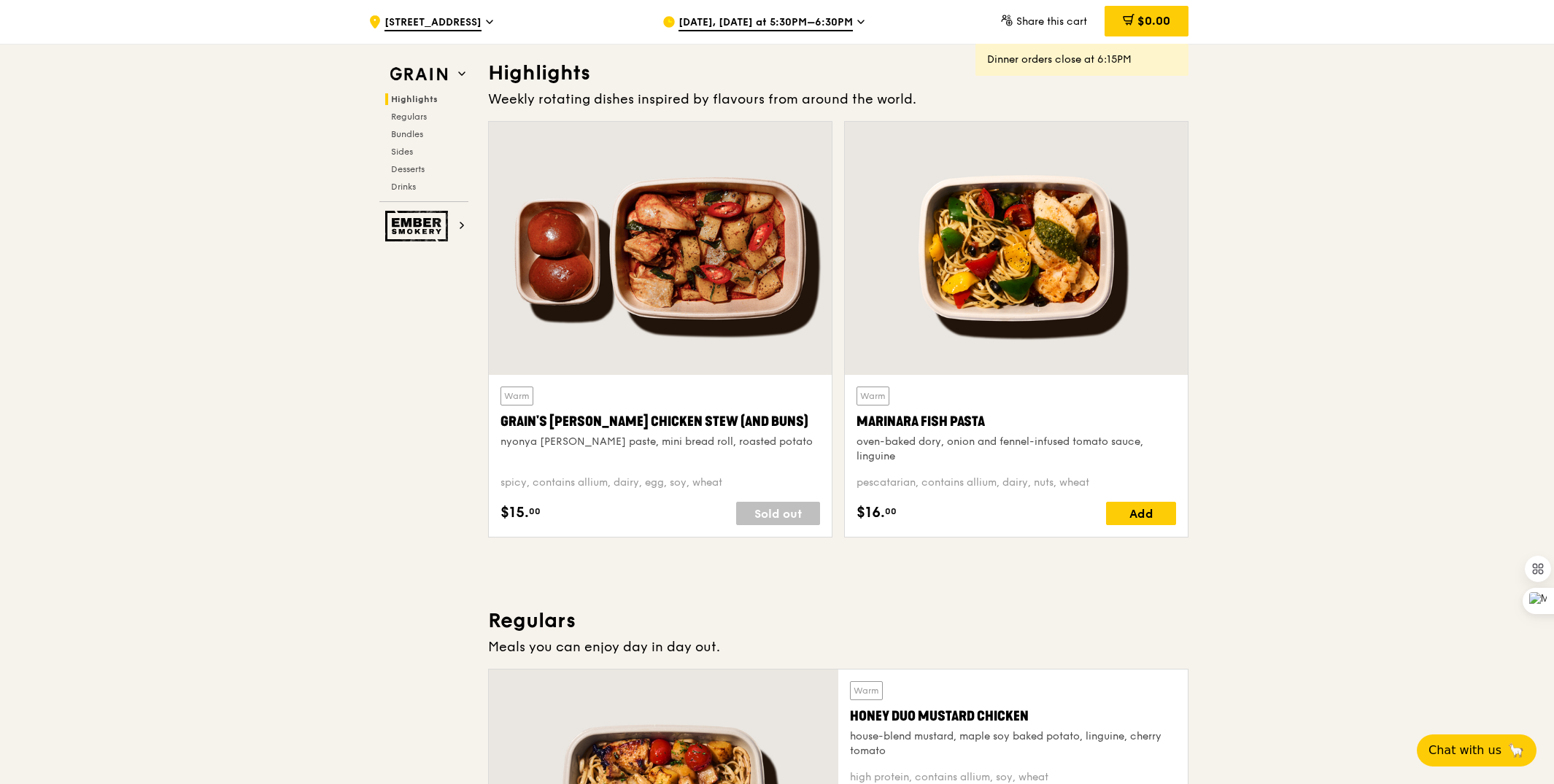
scroll to position [411, 0]
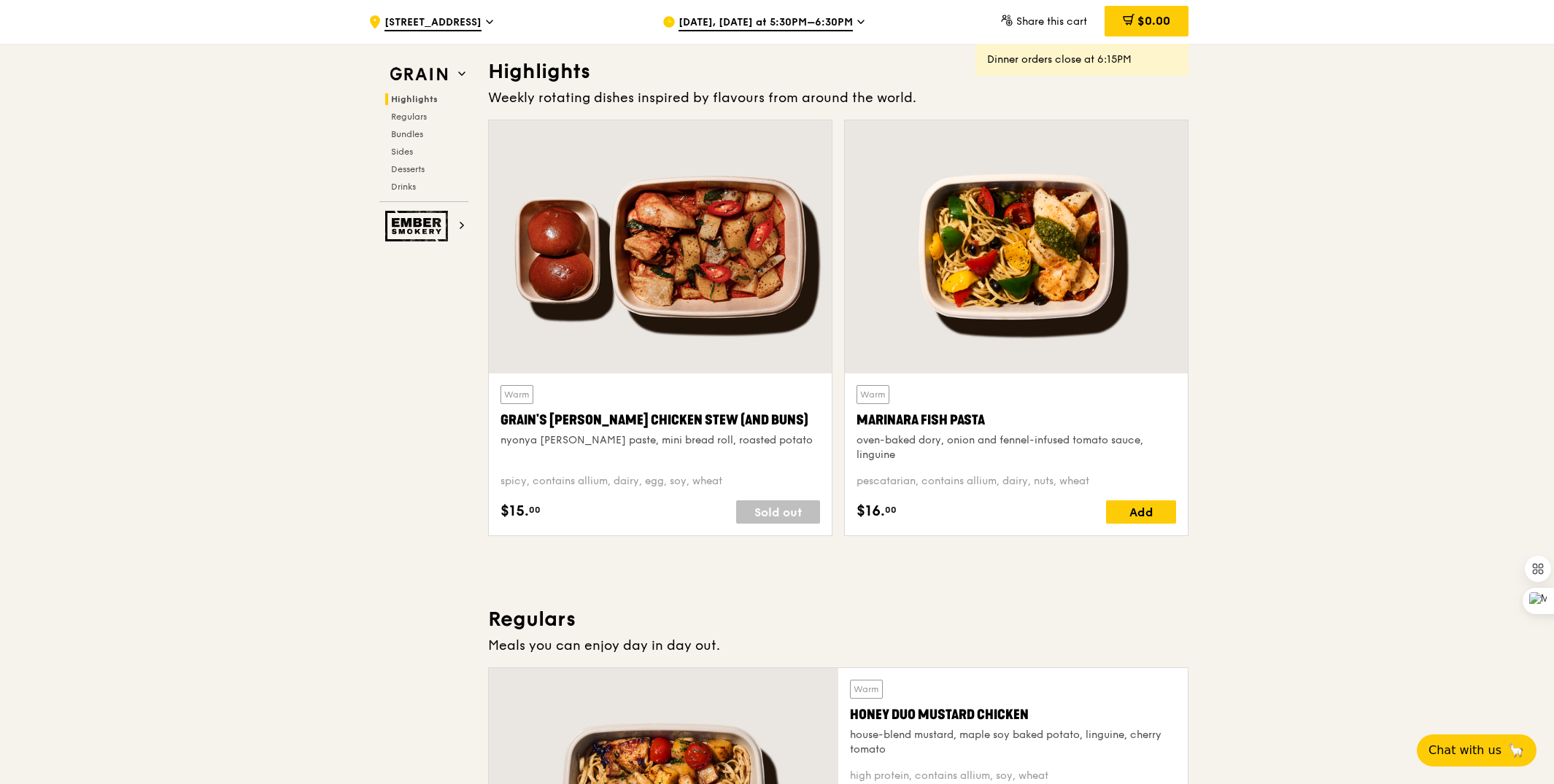
click at [728, 15] on div "Sep 11, Today at 5:30PM–6:30PM" at bounding box center [798, 21] width 271 height 44
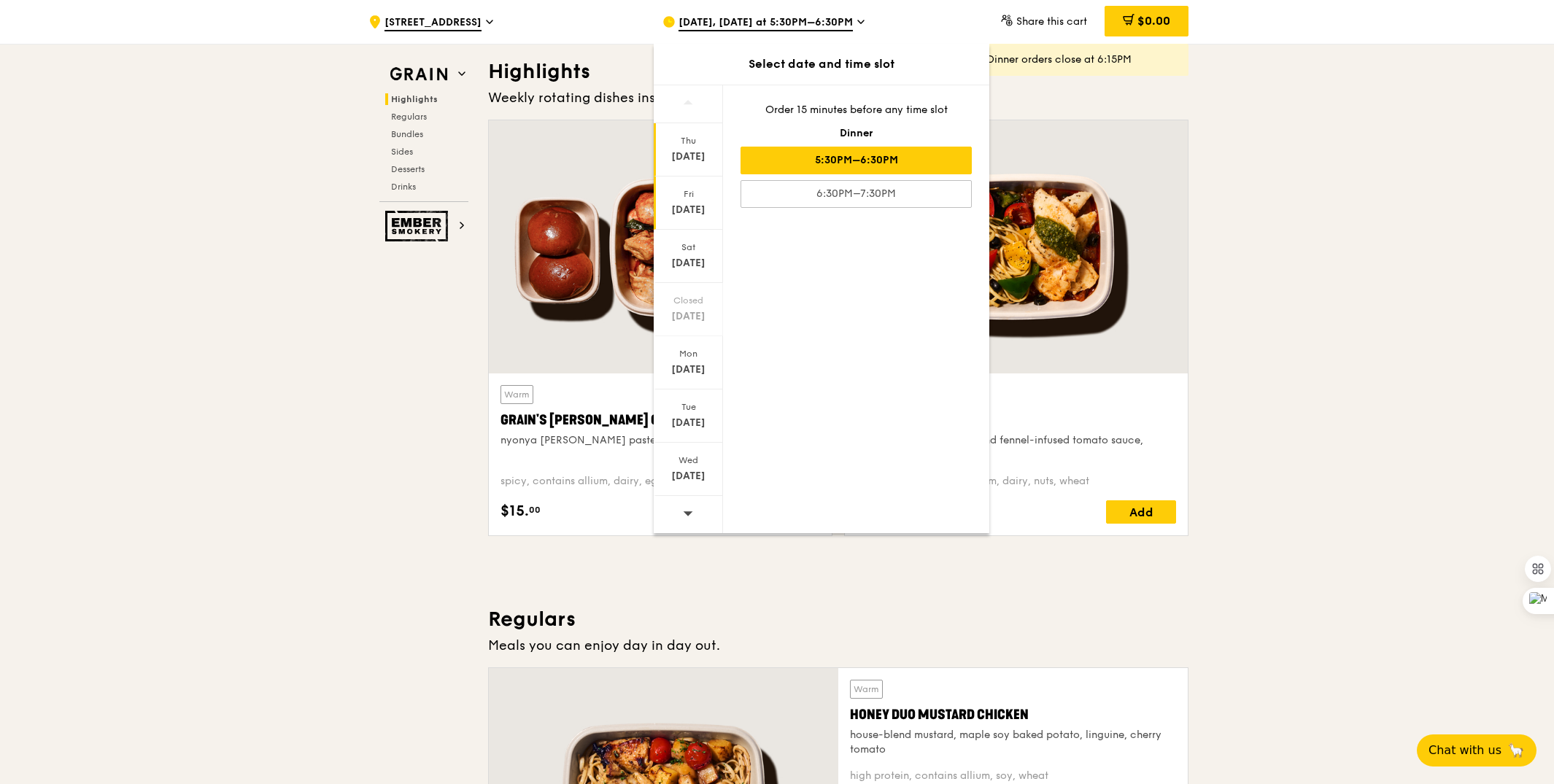
click at [678, 206] on div "Sep 12" at bounding box center [688, 210] width 65 height 15
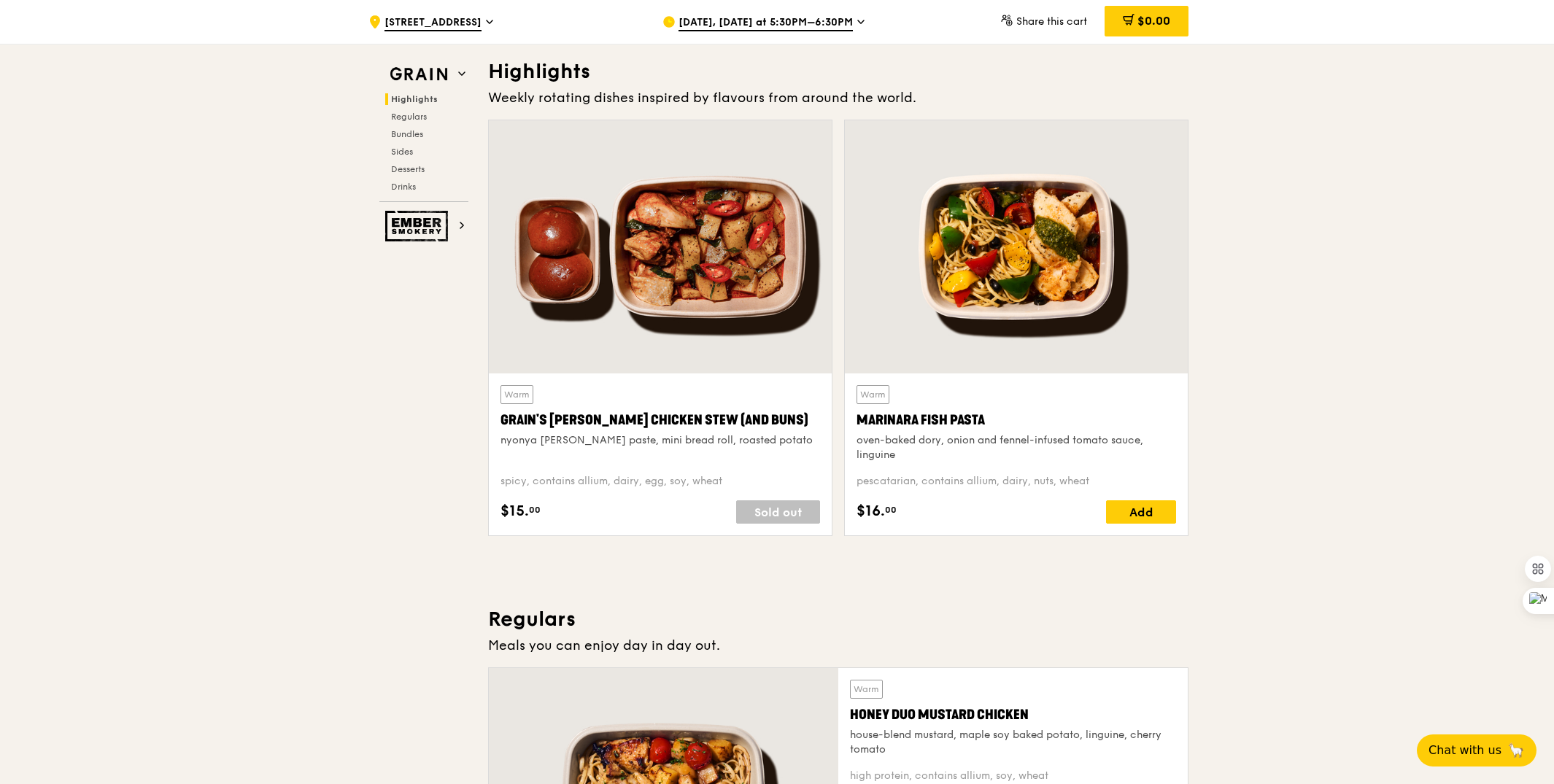
click at [1132, 497] on div "Warm Marinara Fish Pasta oven-baked dory, onion and fennel-infused tomato sauce…" at bounding box center [1016, 454] width 320 height 139
click at [1136, 509] on div "Add" at bounding box center [1141, 512] width 70 height 23
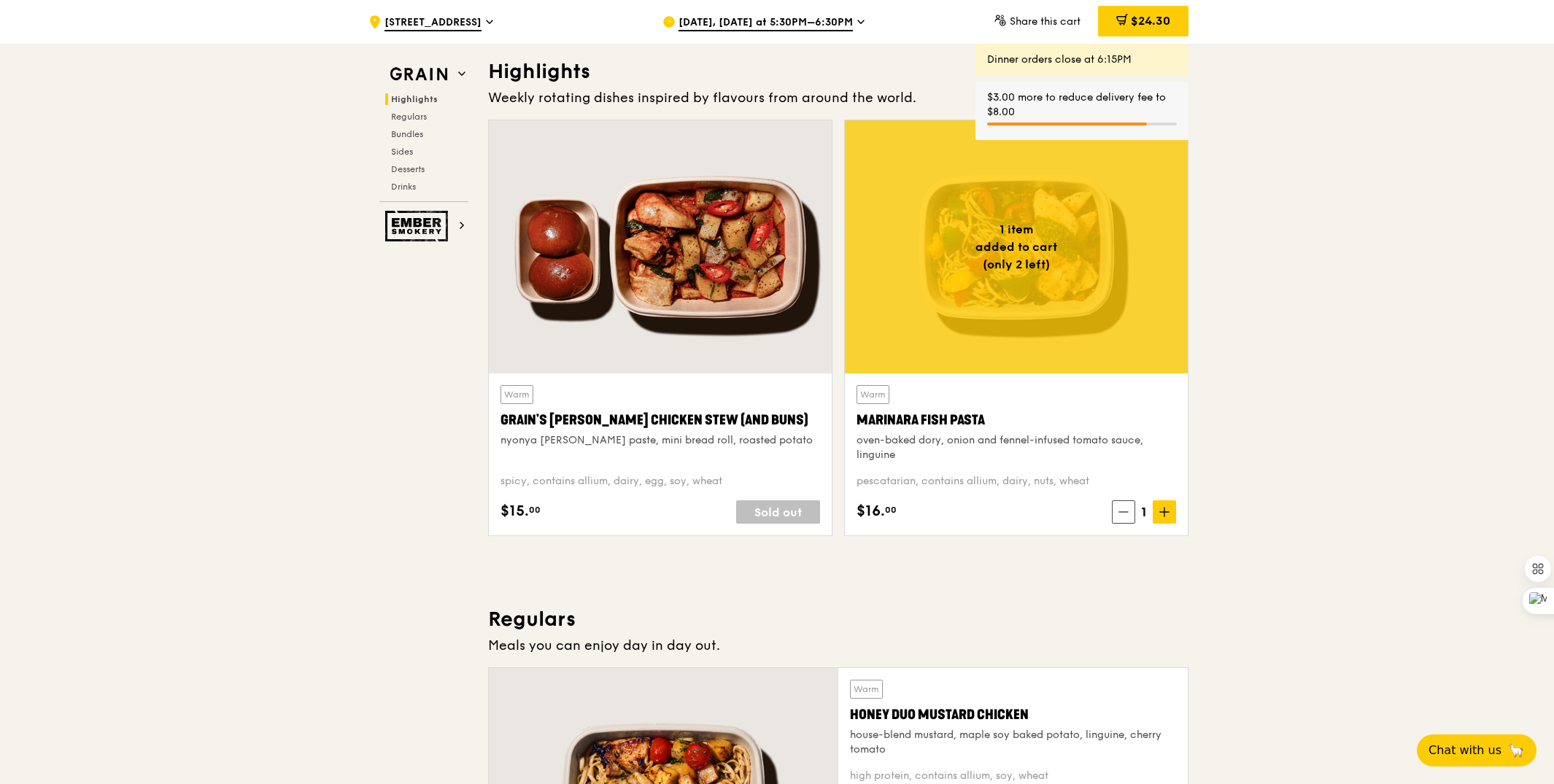
click at [1133, 21] on span "$24.30" at bounding box center [1151, 21] width 40 height 14
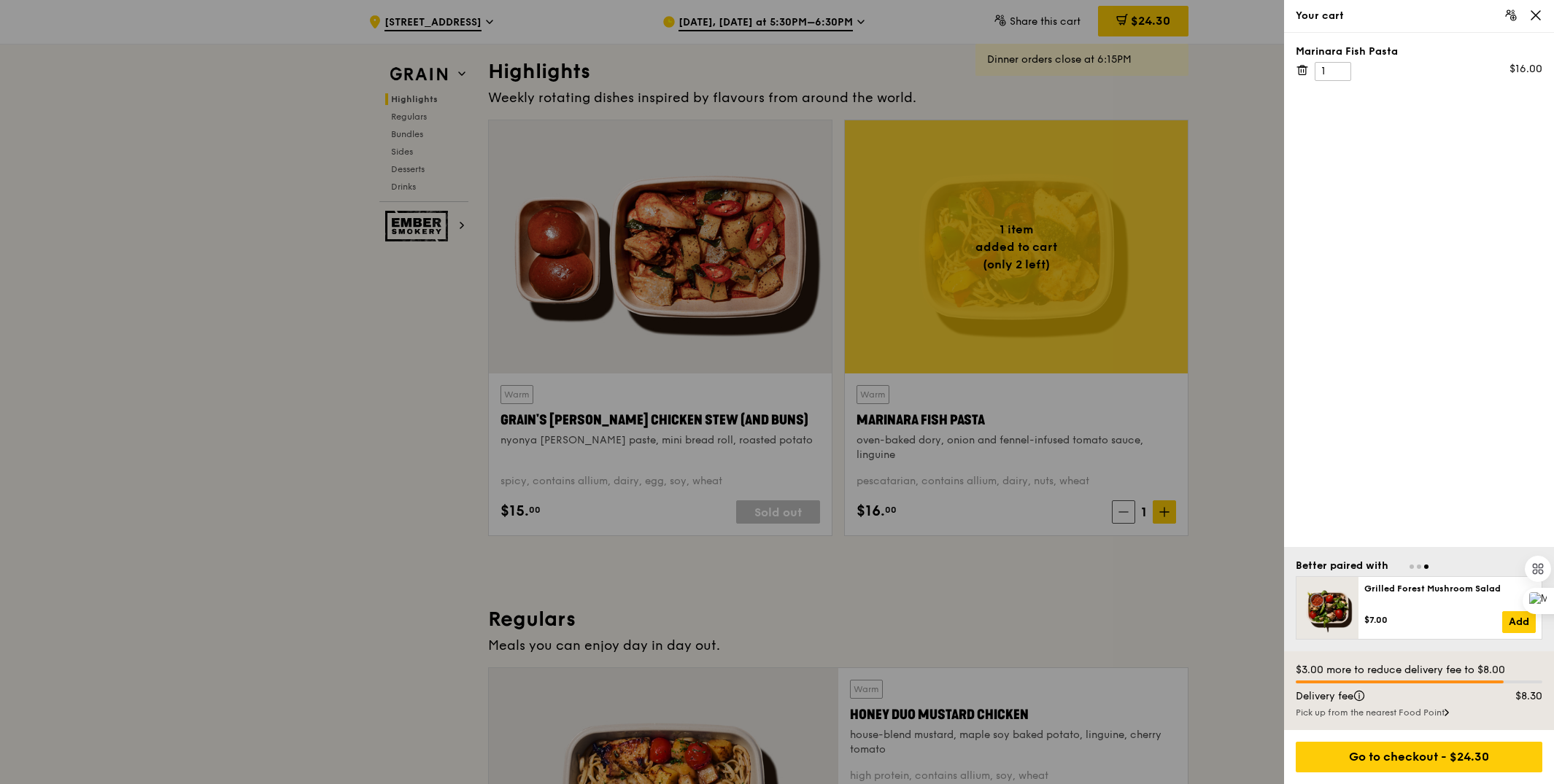
click at [1035, 265] on div at bounding box center [777, 392] width 1554 height 784
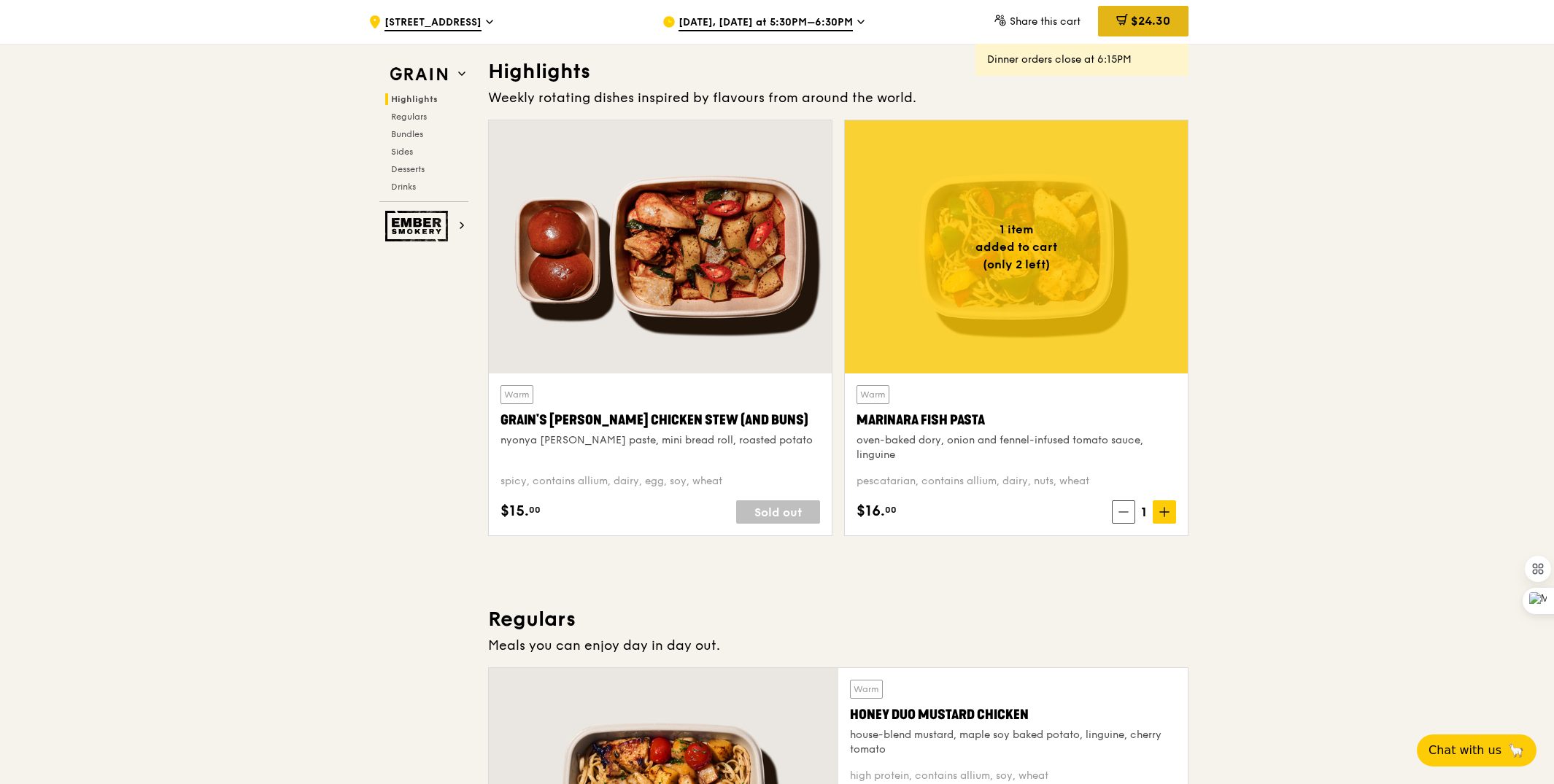
click at [1147, 22] on span "$24.30" at bounding box center [1151, 21] width 40 height 14
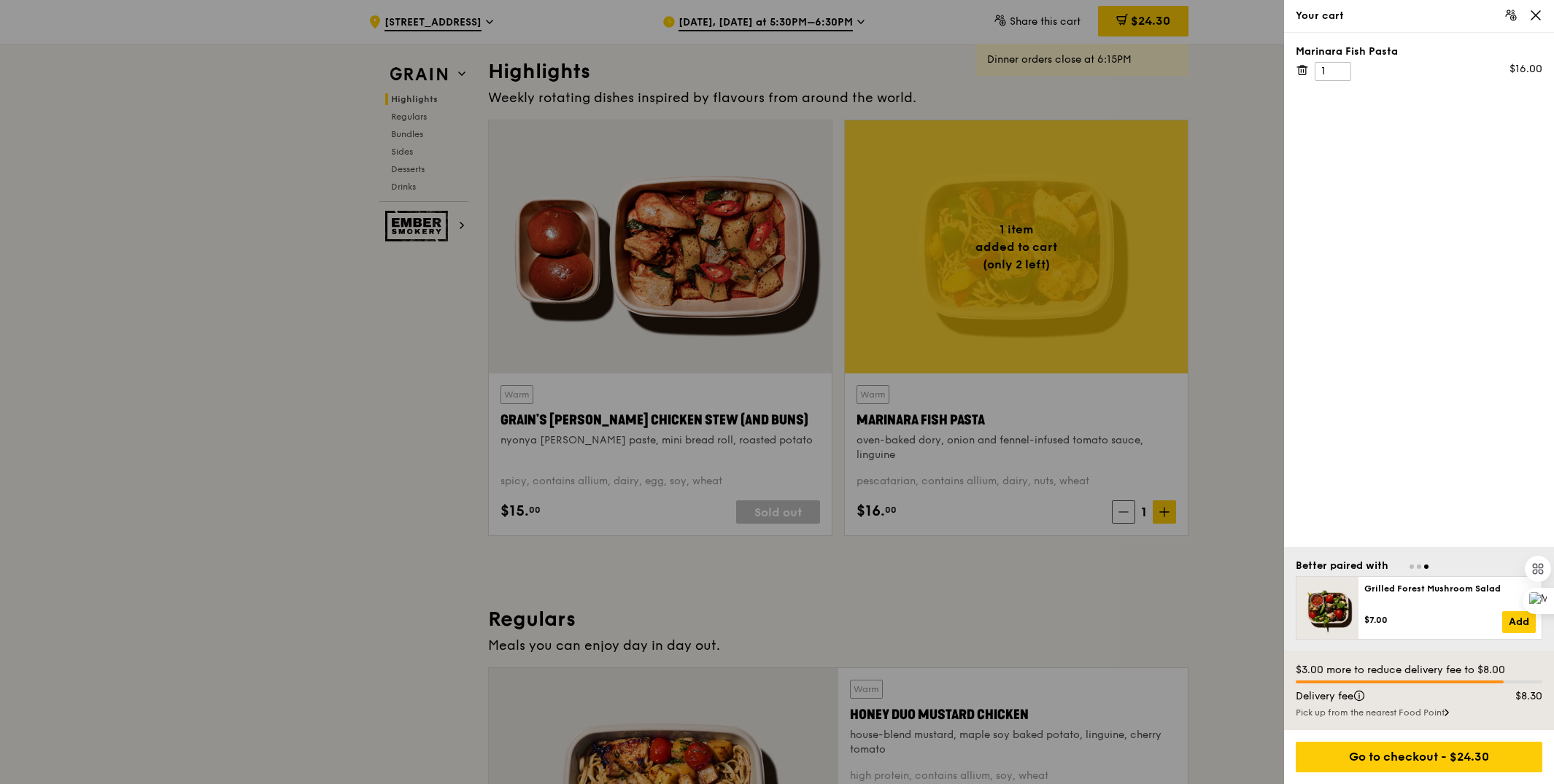
click at [555, 36] on div at bounding box center [777, 392] width 1554 height 784
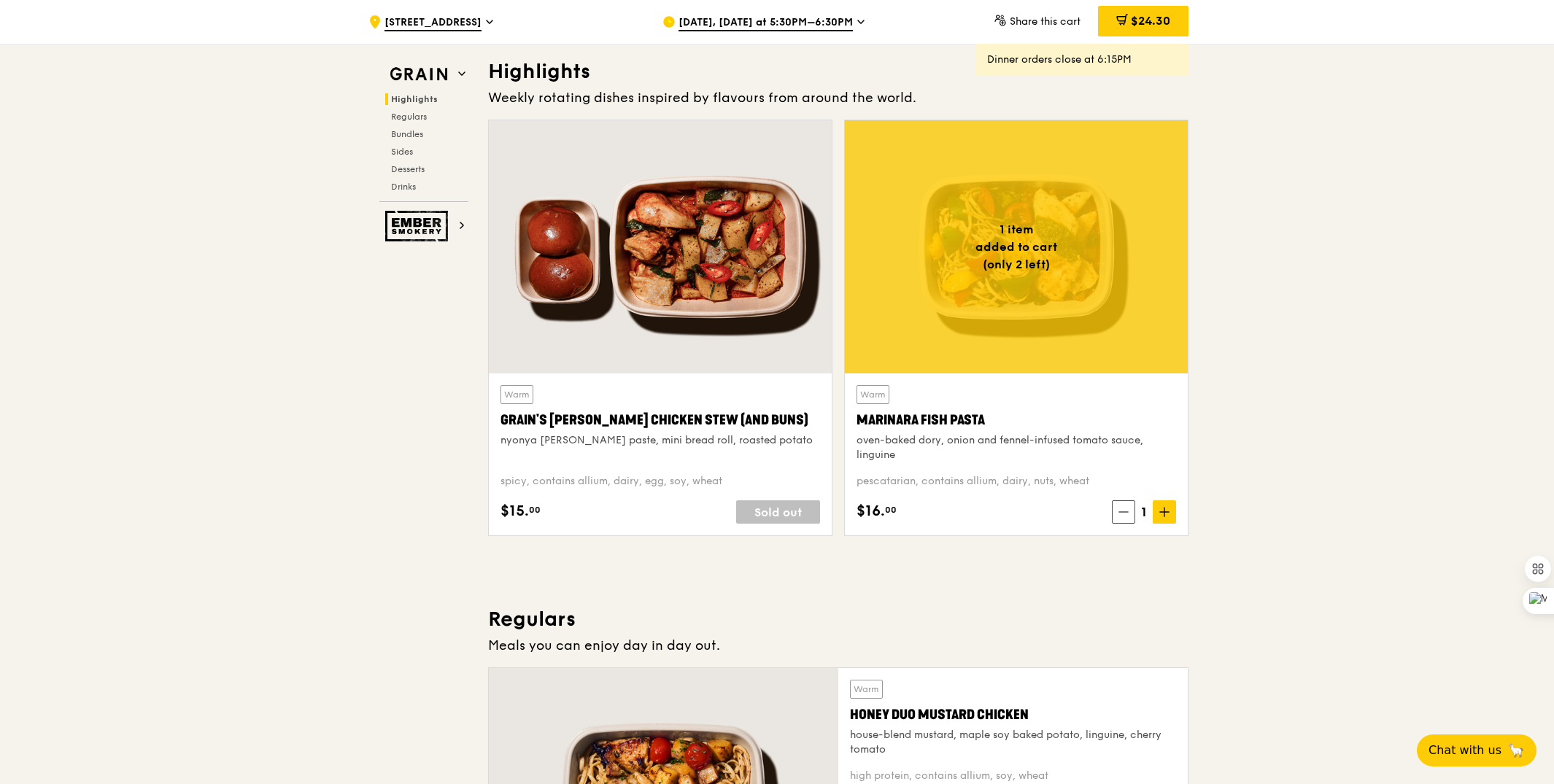
click at [430, 33] on div ".cls-1 { fill: none; stroke: #fff; stroke-linecap: round; stroke-linejoin: roun…" at bounding box center [504, 21] width 271 height 44
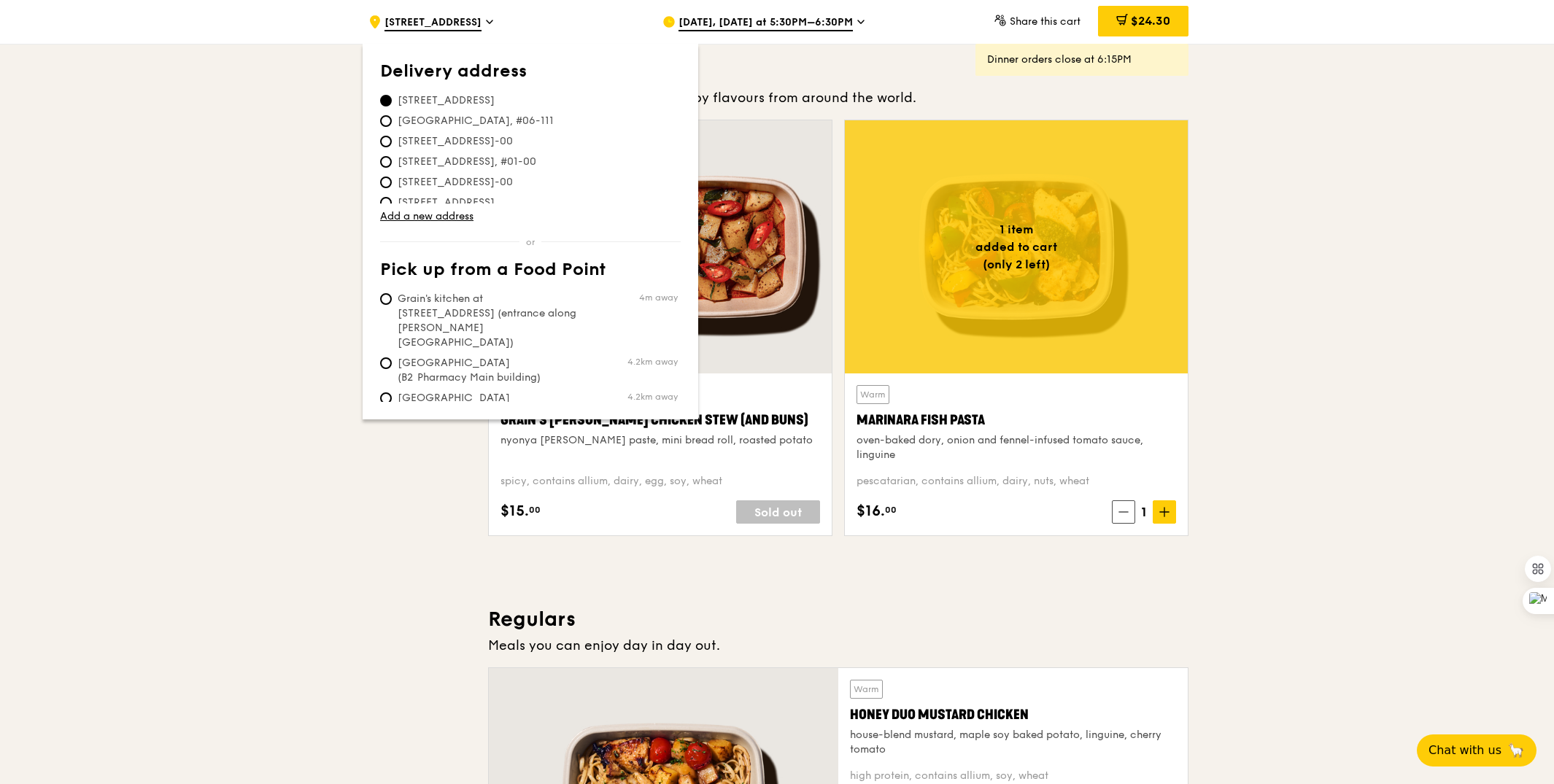
click at [430, 163] on span "110 Woodlands Crescent, 737803, #01-00" at bounding box center [467, 162] width 173 height 15
click at [392, 163] on input "110 Woodlands Crescent, 737803, #01-00" at bounding box center [386, 162] width 12 height 12
radio input "true"
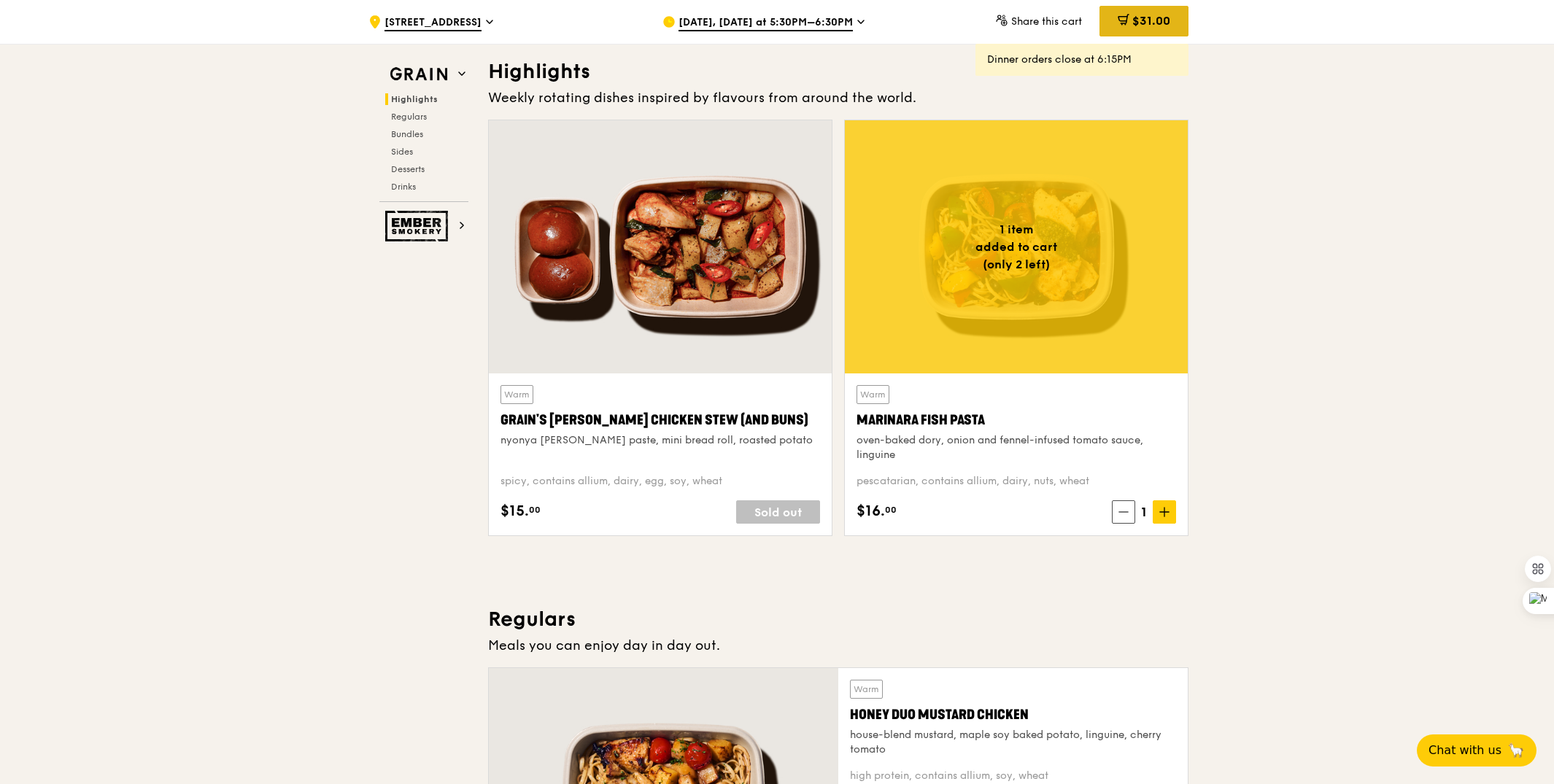
click at [1110, 27] on div "$31.00" at bounding box center [1144, 21] width 89 height 31
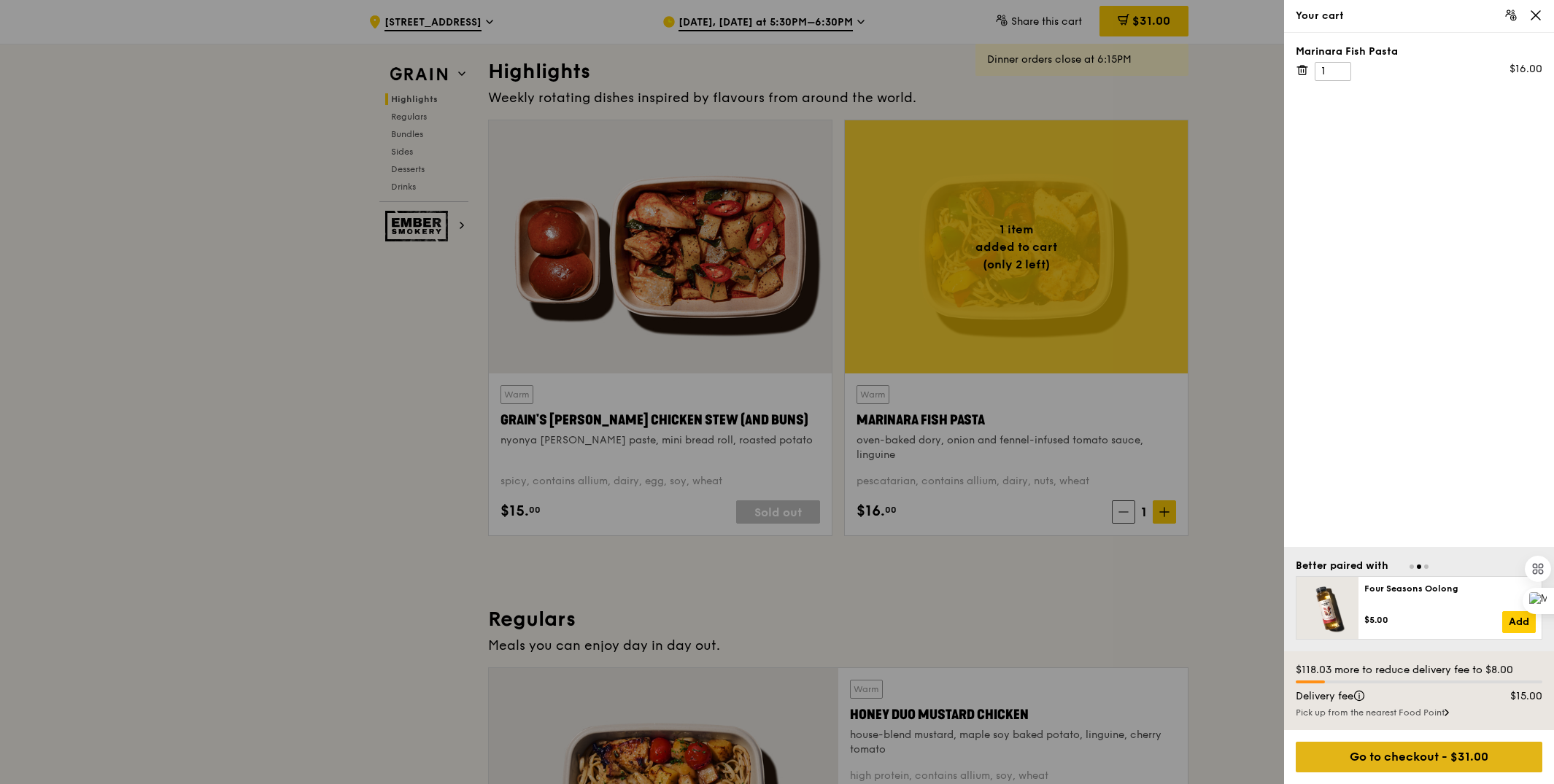
click at [1409, 760] on div "Go to checkout - $31.00" at bounding box center [1419, 757] width 246 height 31
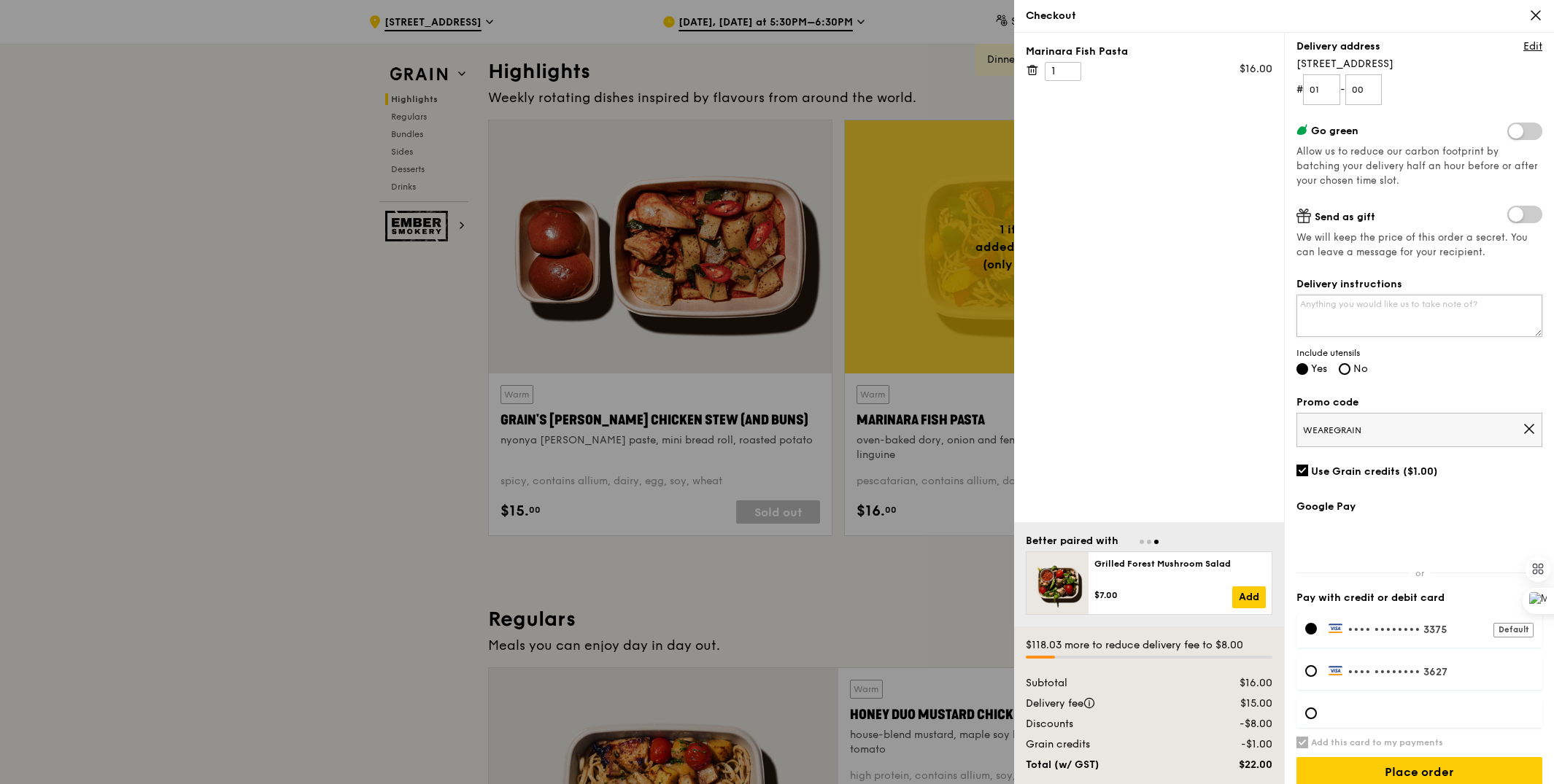
scroll to position [187, 0]
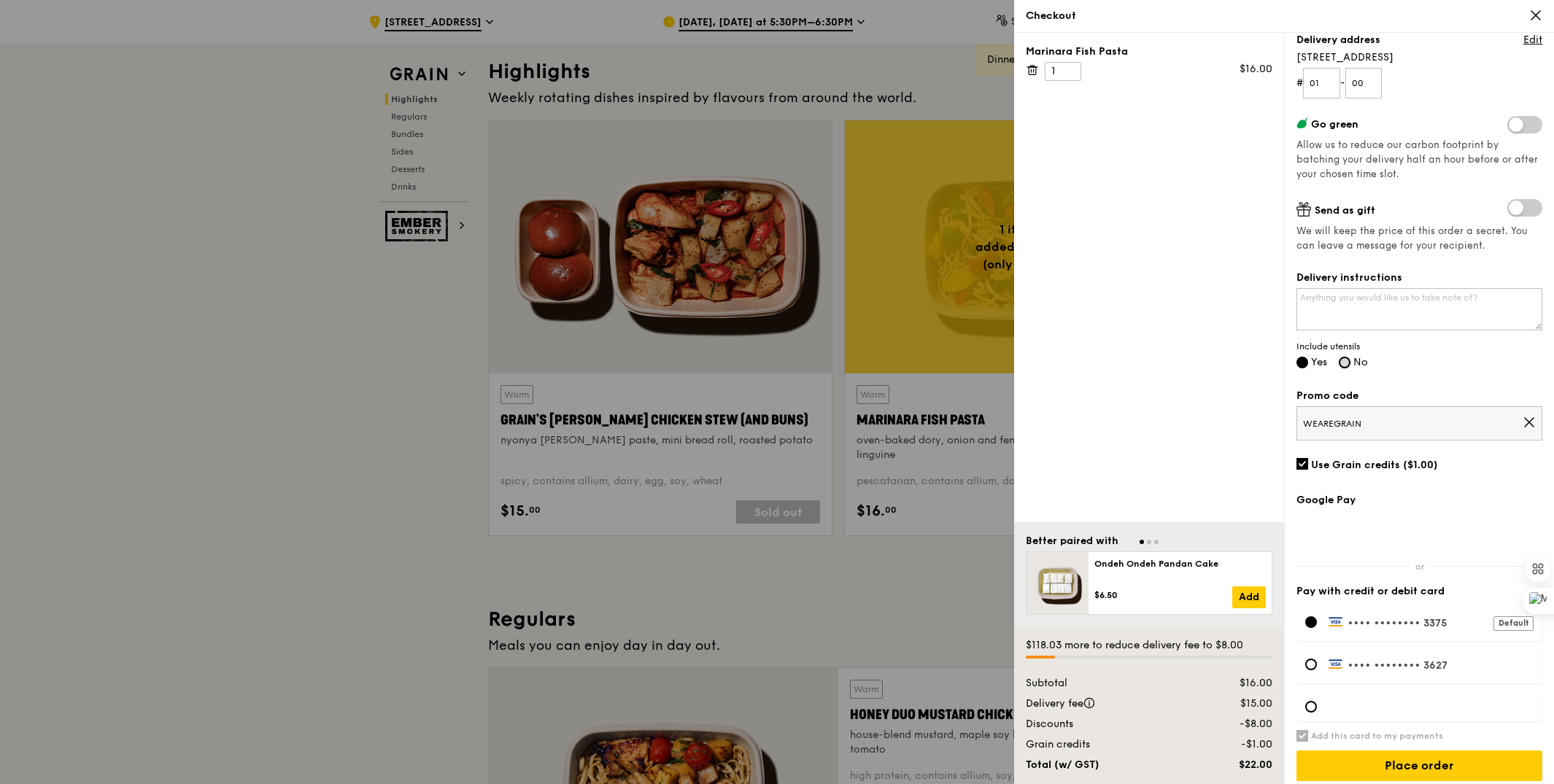
click at [1350, 362] on input "No" at bounding box center [1344, 363] width 12 height 12
radio input "true"
click at [1308, 366] on label "Yes" at bounding box center [1311, 363] width 31 height 12
click at [1308, 366] on input "Yes" at bounding box center [1302, 363] width 12 height 12
radio input "true"
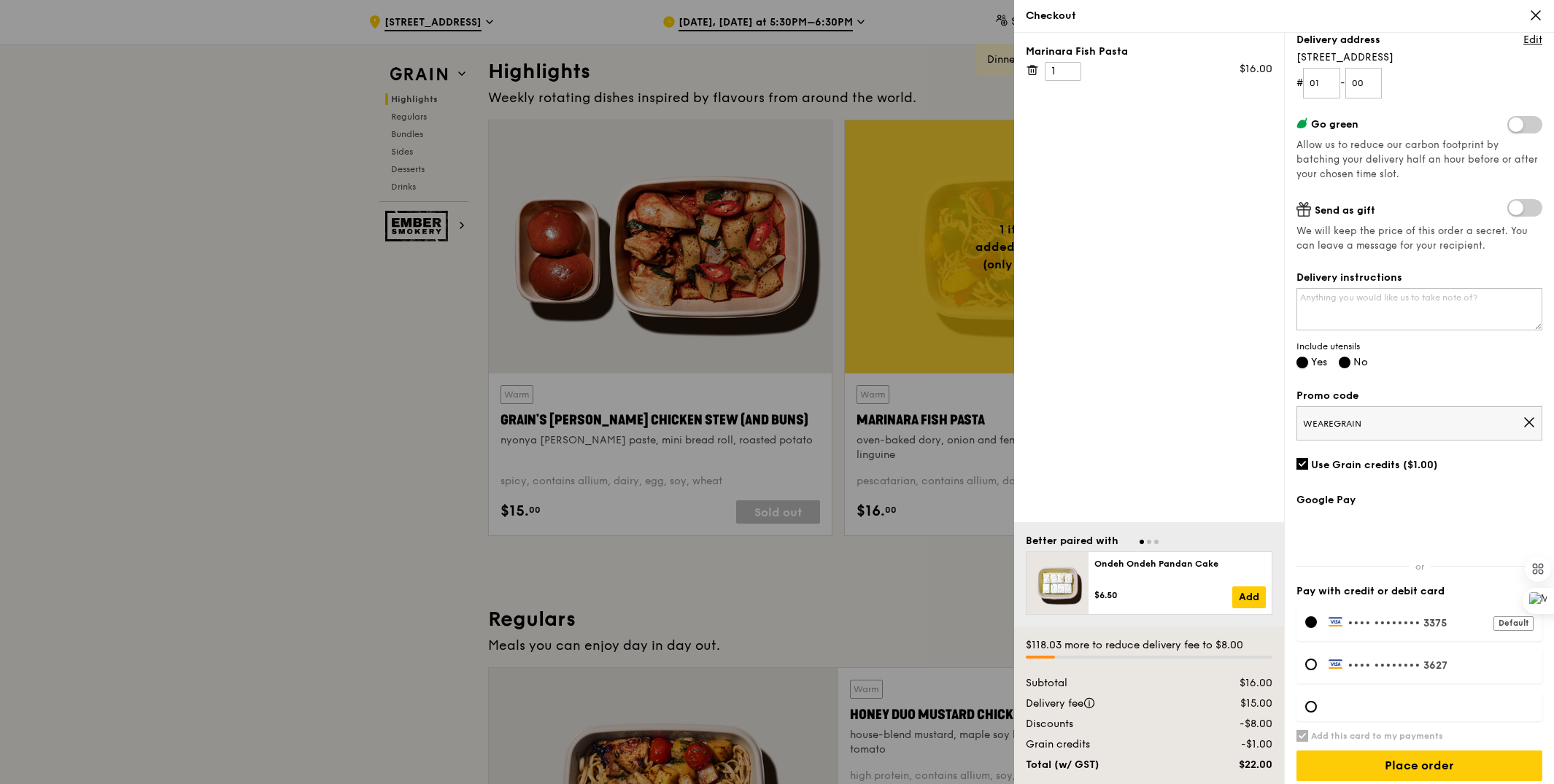
radio input "false"
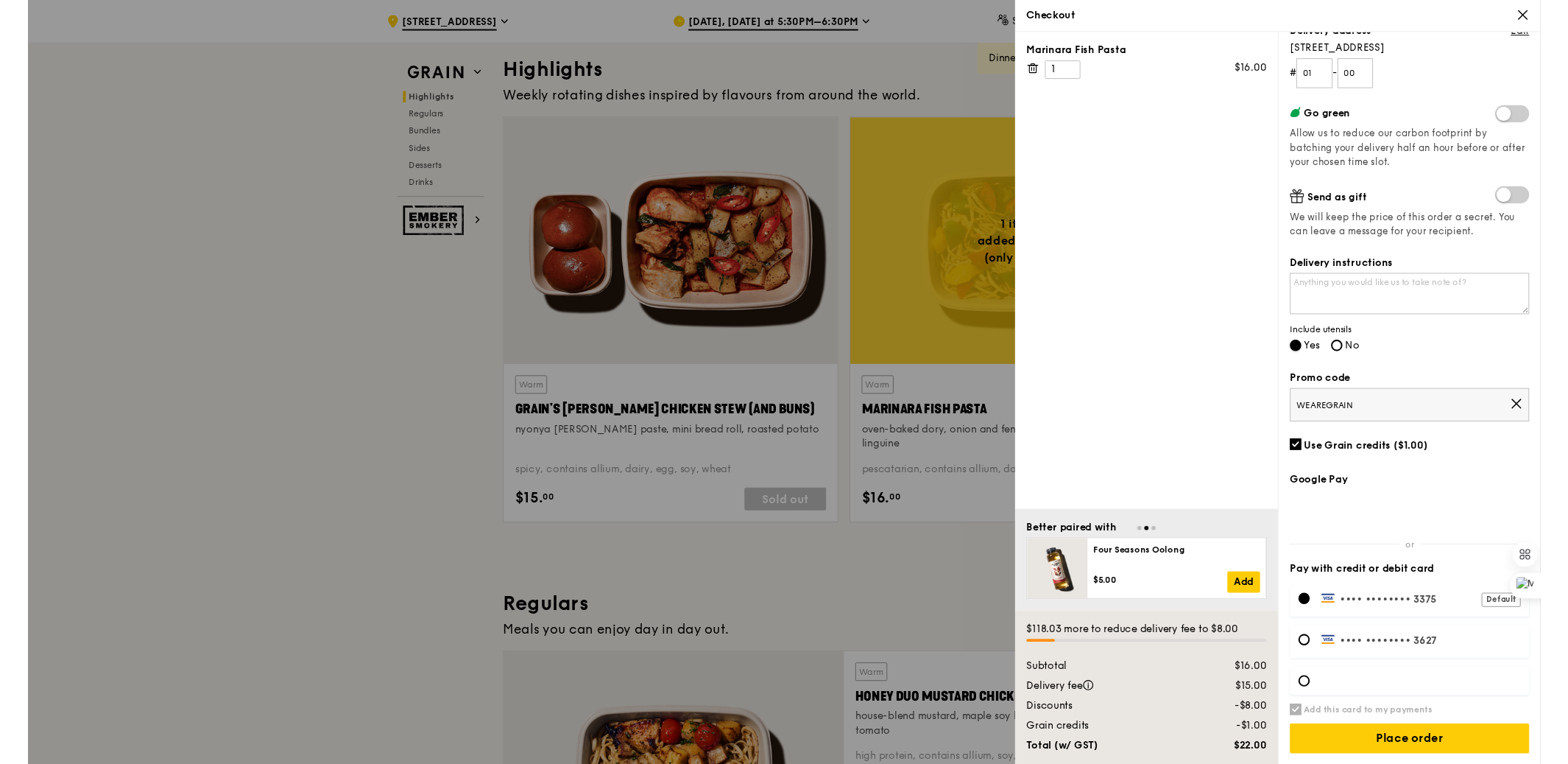
scroll to position [194, 0]
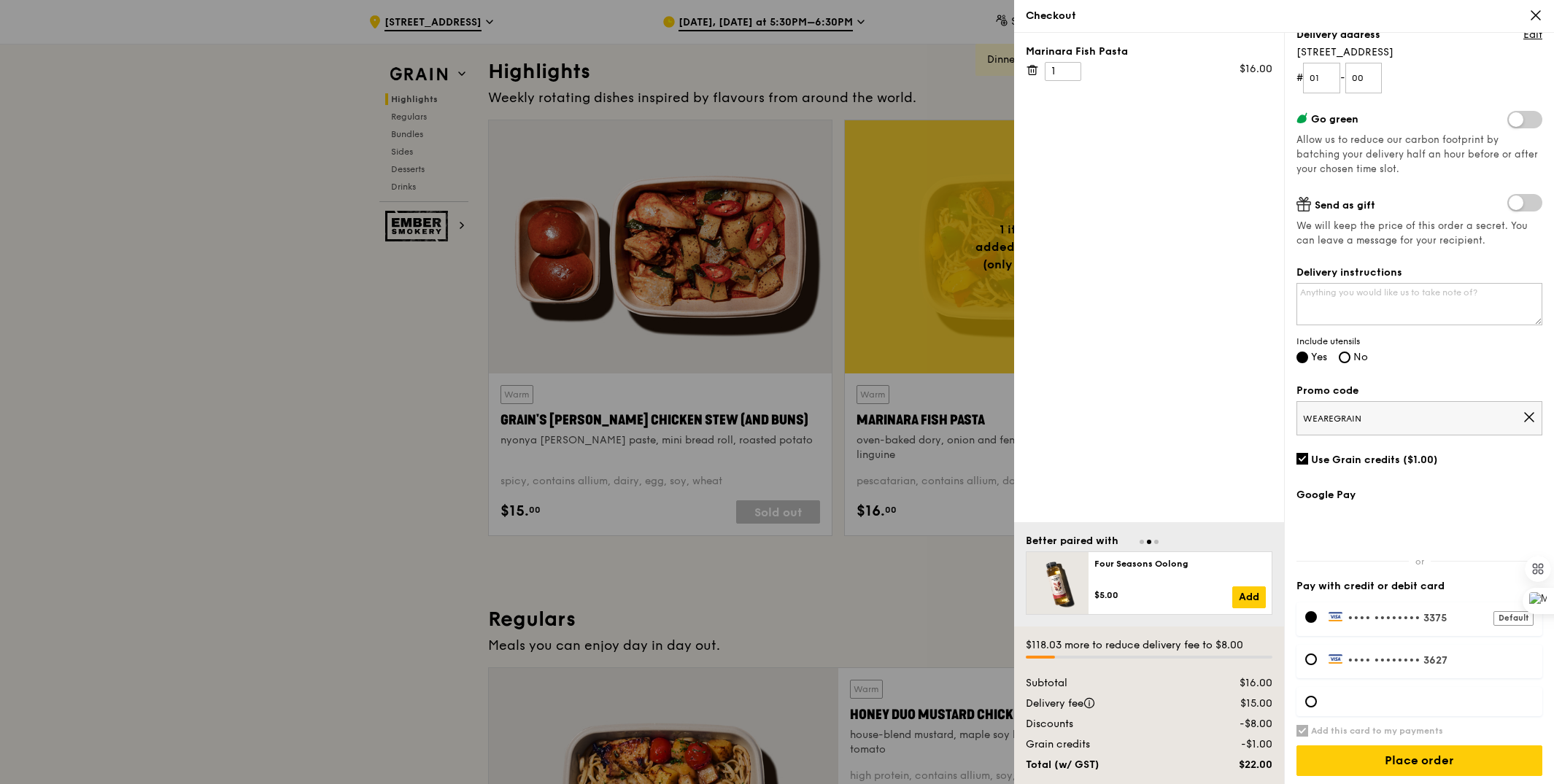
click at [1531, 19] on icon at bounding box center [1535, 15] width 9 height 9
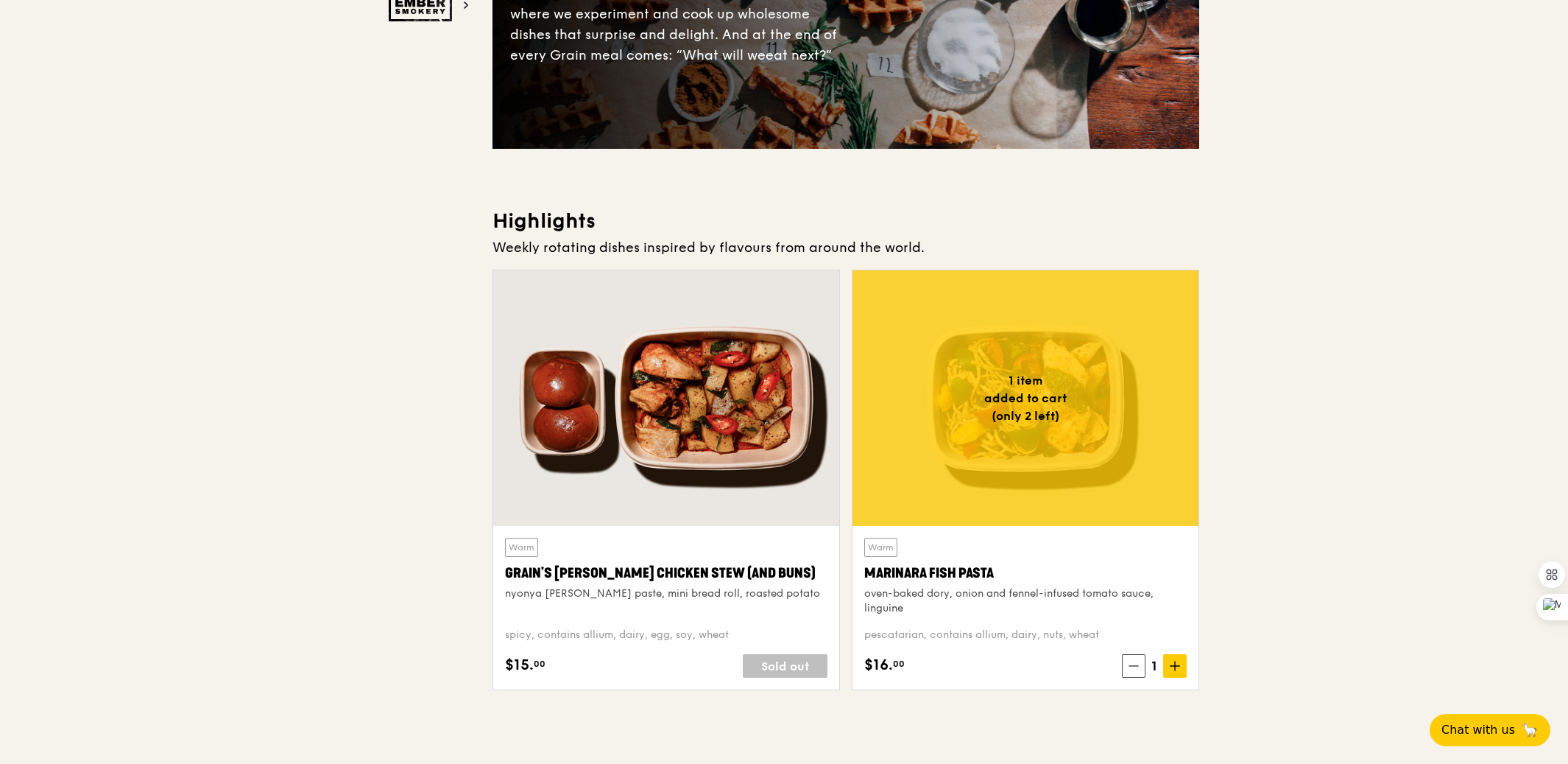
scroll to position [16, 0]
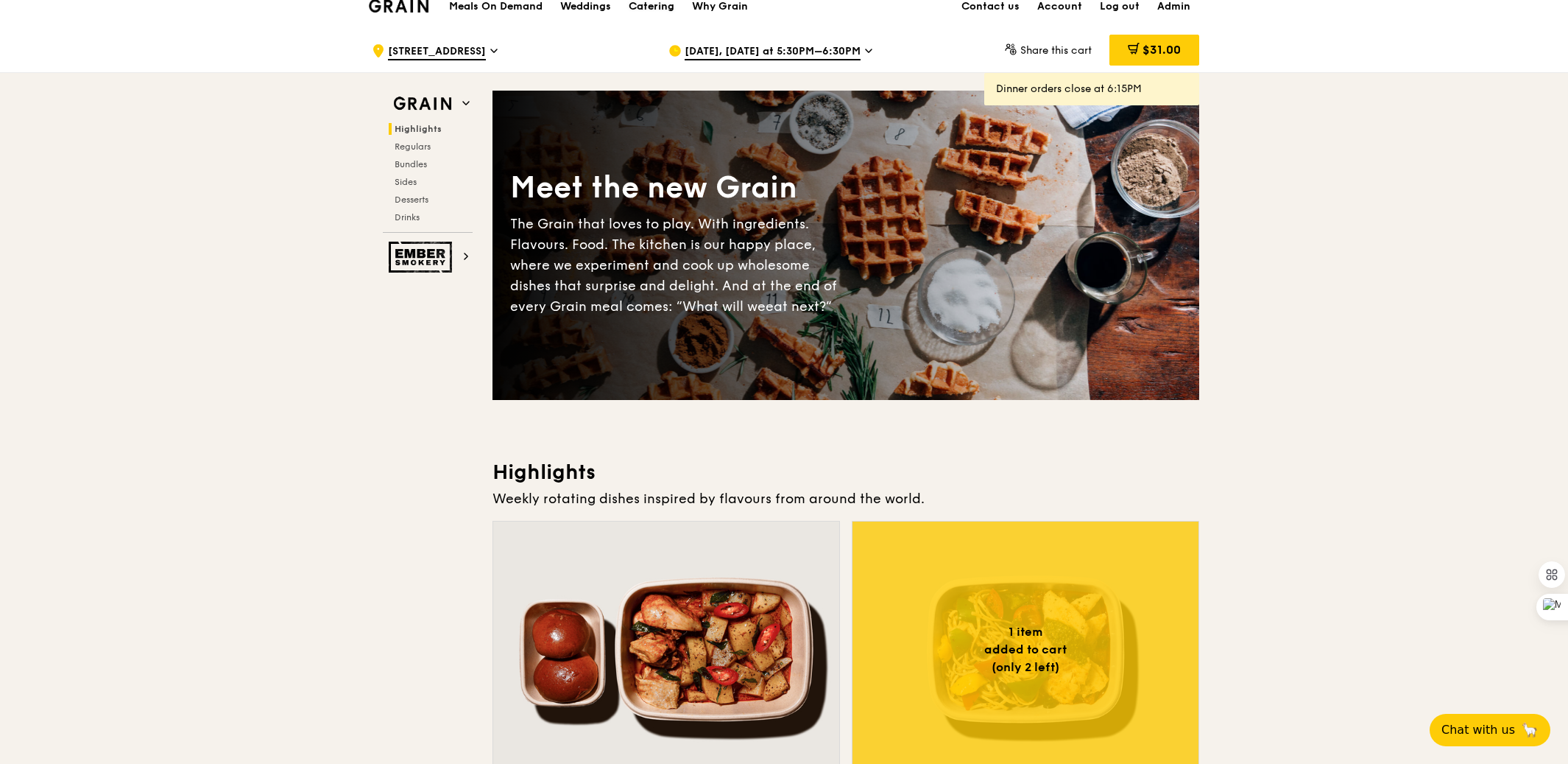
click at [648, 3] on div "Catering" at bounding box center [651, 6] width 46 height 44
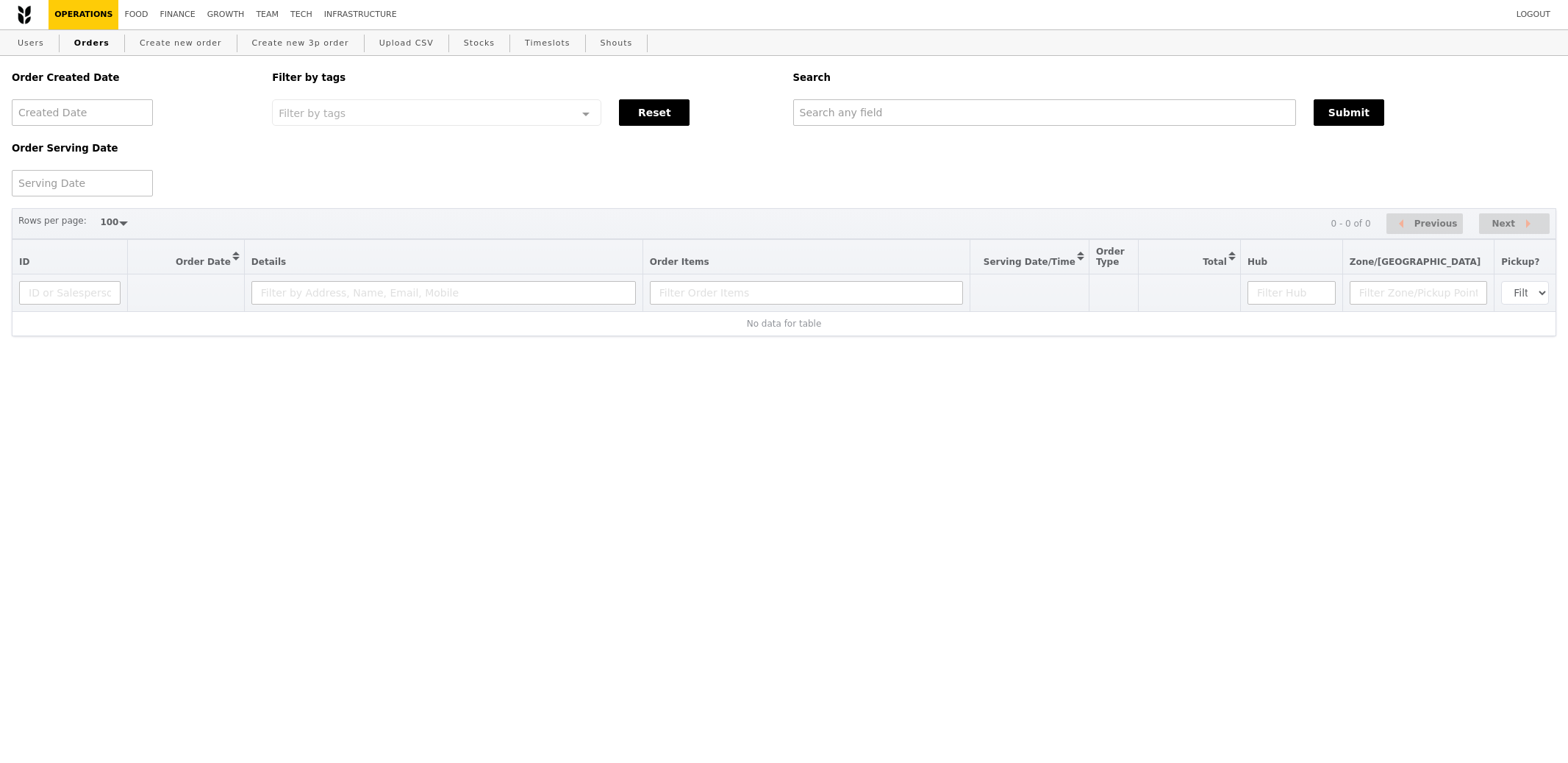
select select "100"
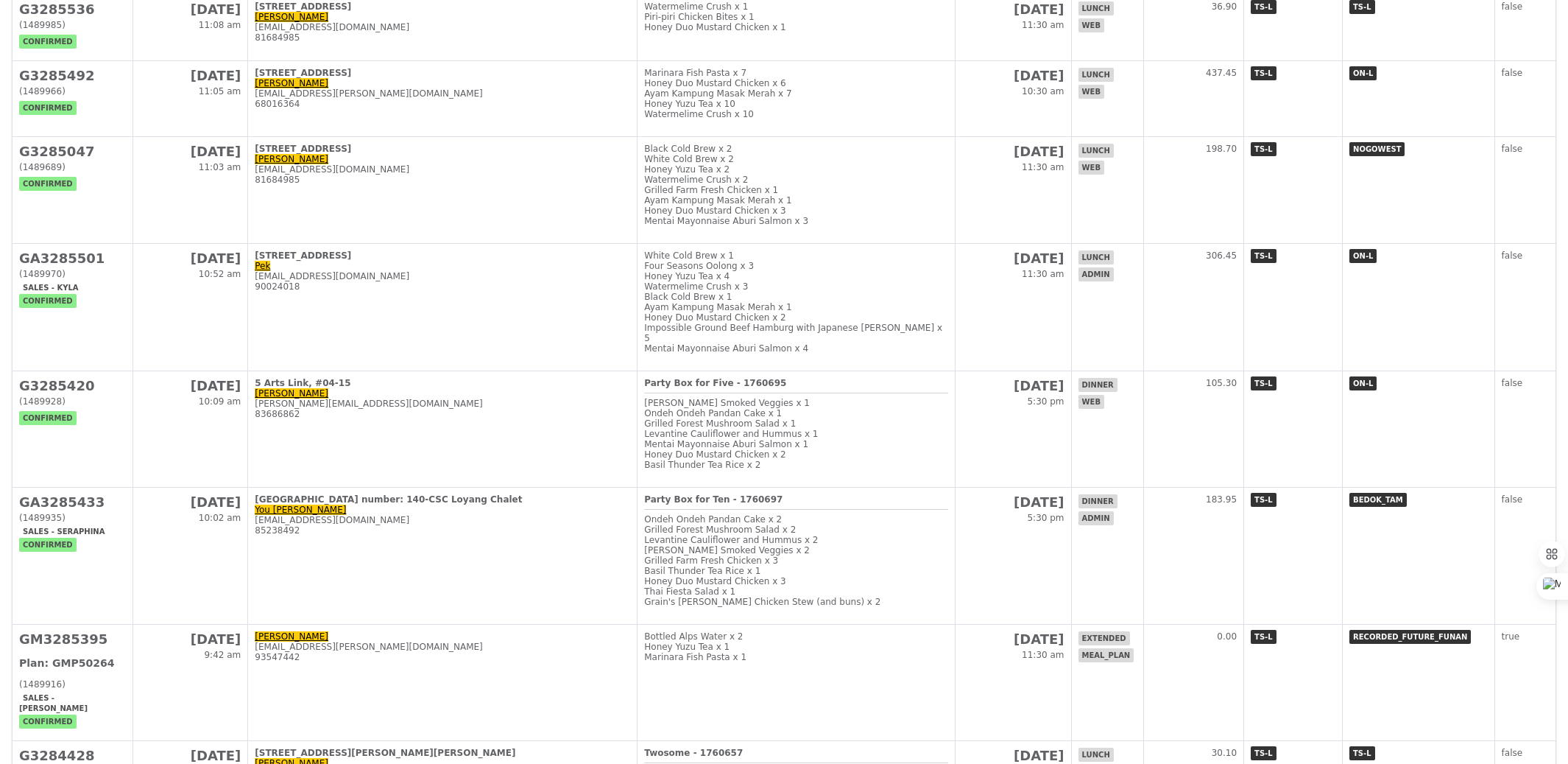
scroll to position [1028, 0]
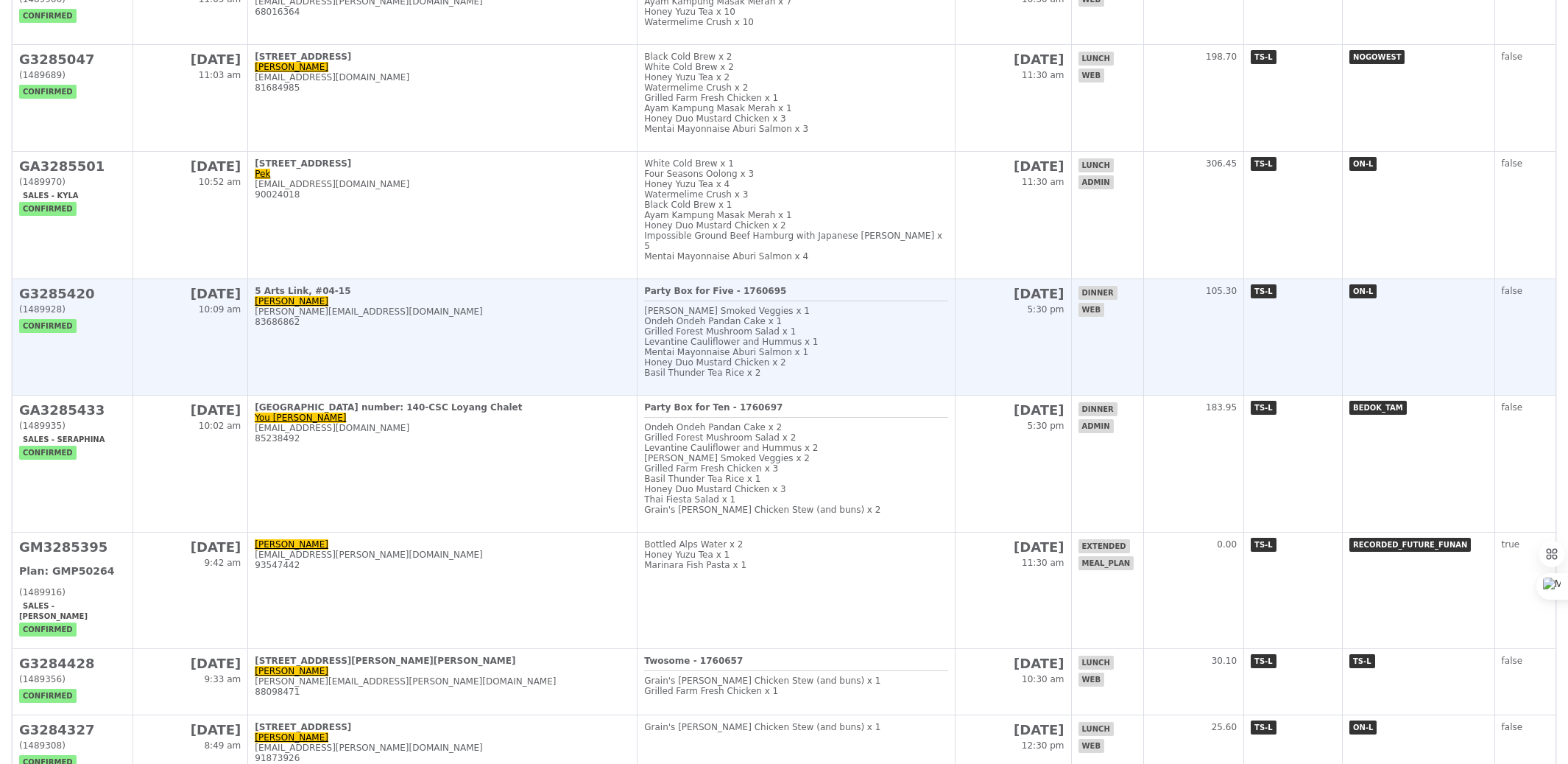
click at [739, 368] on span "Basil Thunder Tea Rice x 2" at bounding box center [703, 373] width 117 height 10
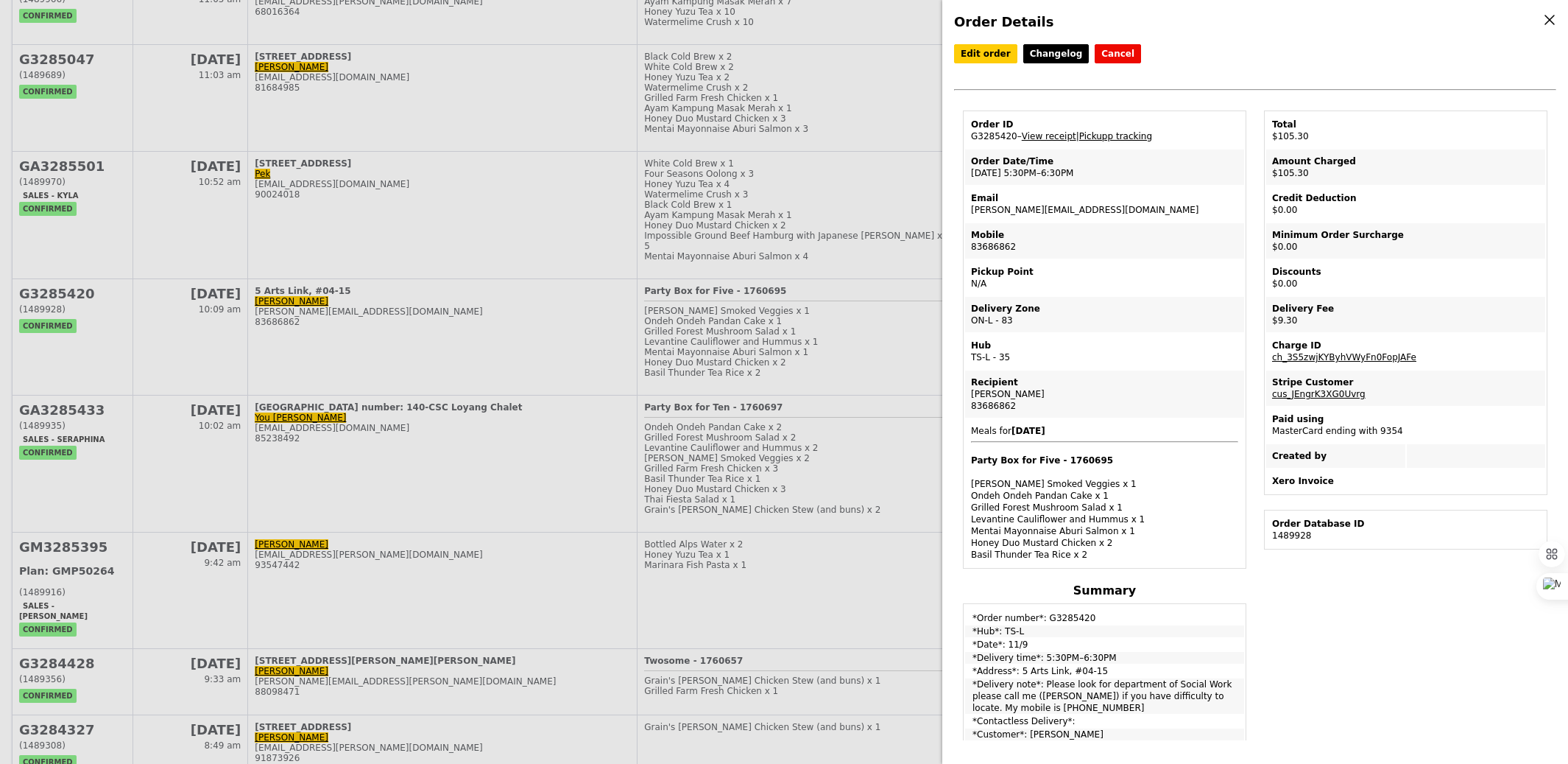
click at [1093, 135] on link "Pickupp tracking" at bounding box center [1115, 136] width 73 height 10
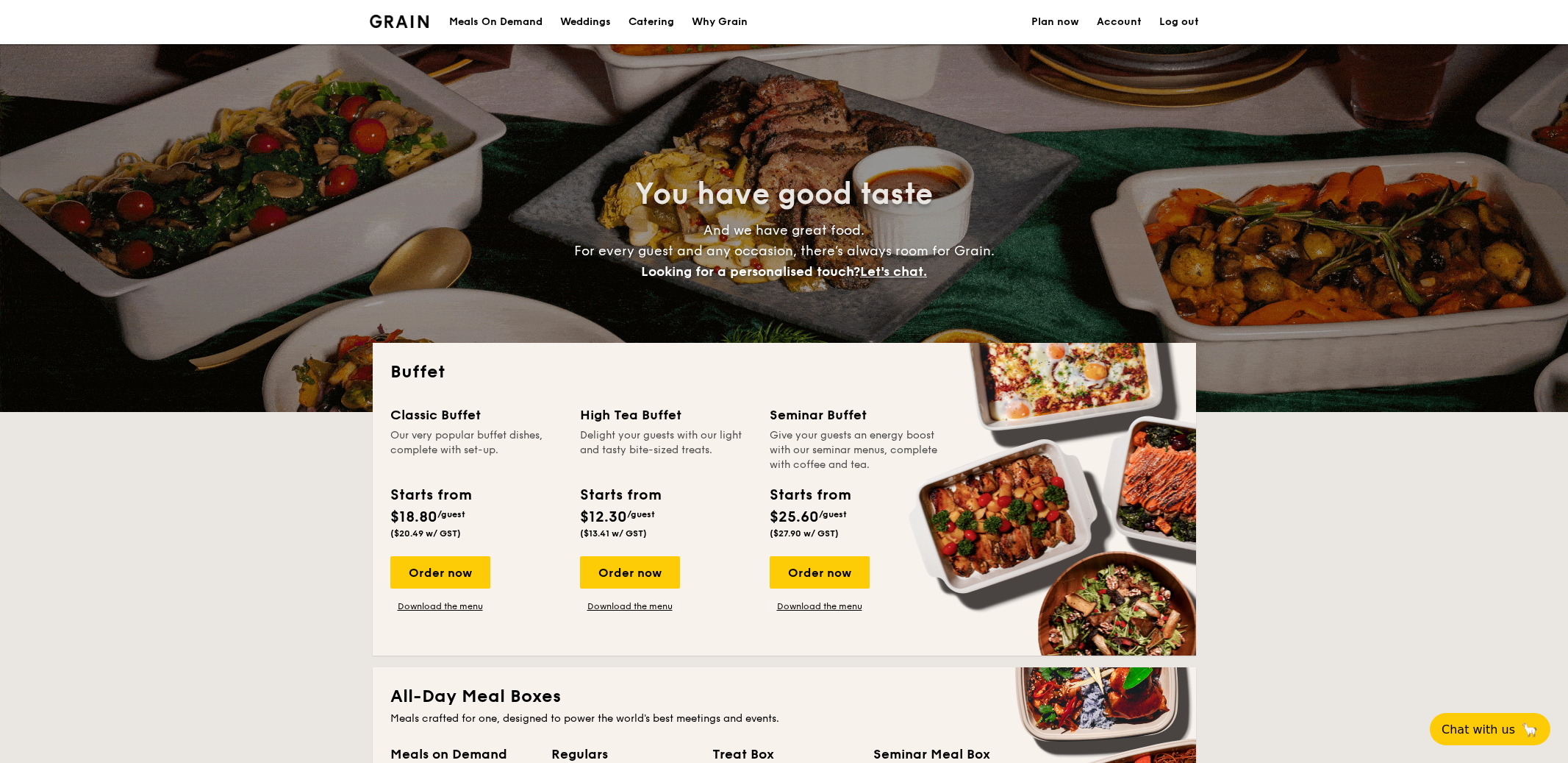
select select
